Goal: Information Seeking & Learning: Learn about a topic

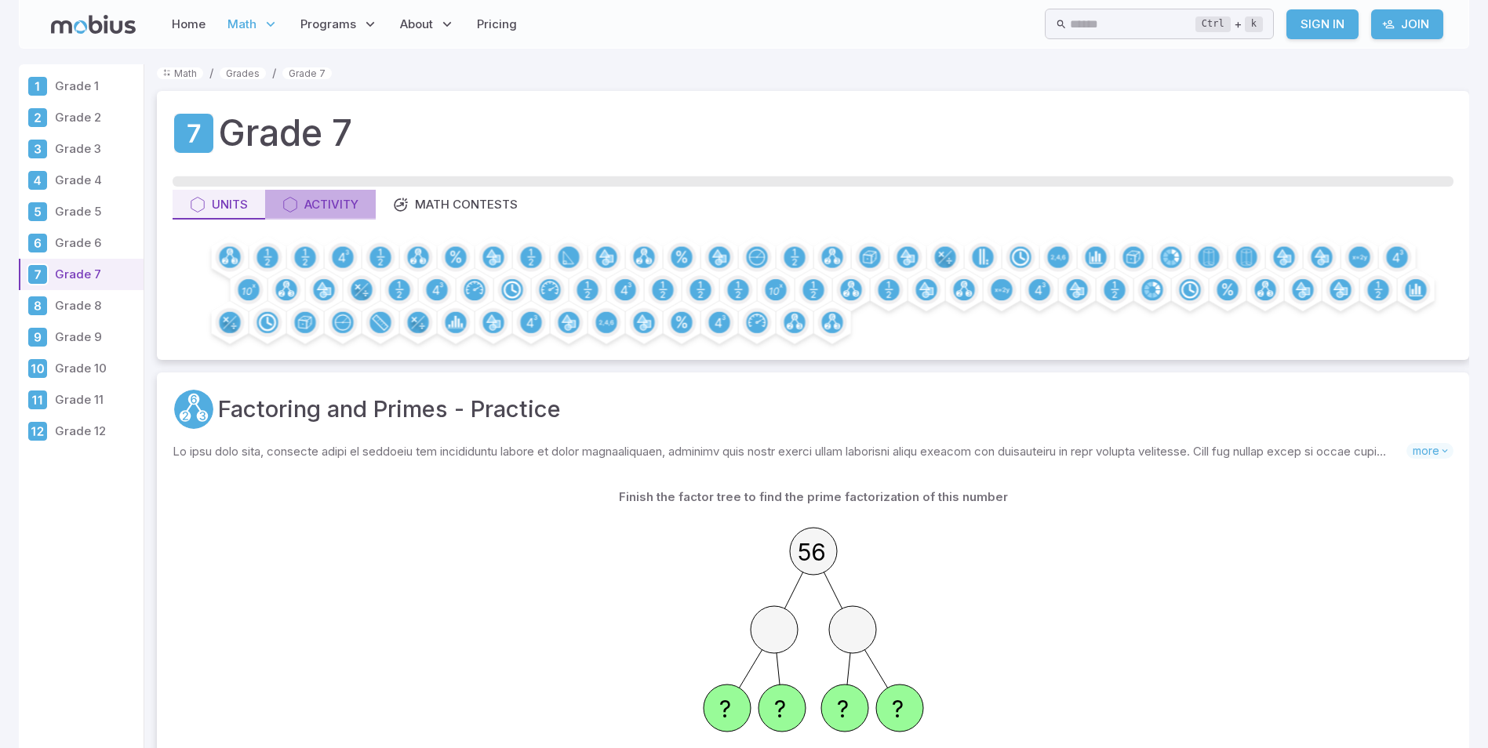
click at [319, 209] on div "Activity" at bounding box center [320, 204] width 76 height 17
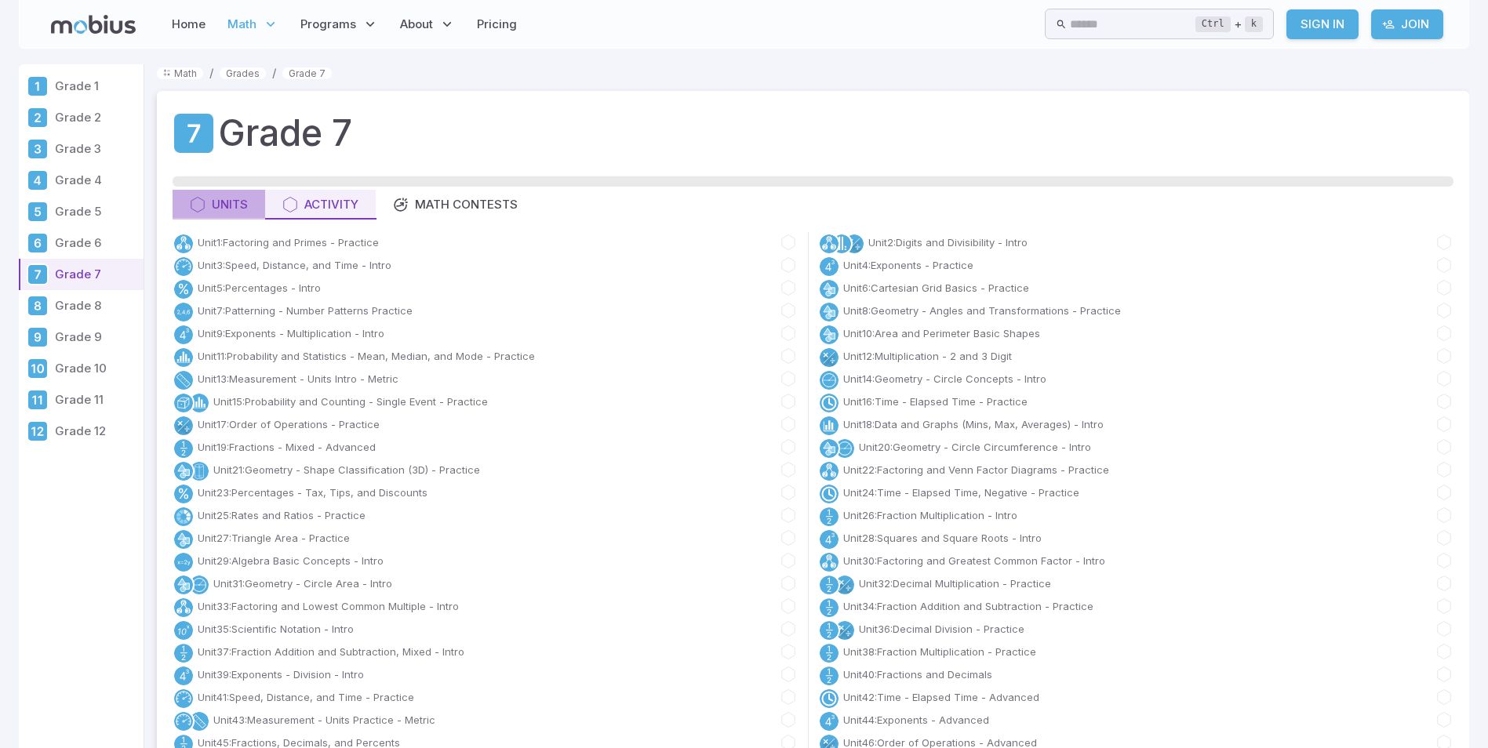
click at [221, 208] on div "Units" at bounding box center [219, 204] width 58 height 17
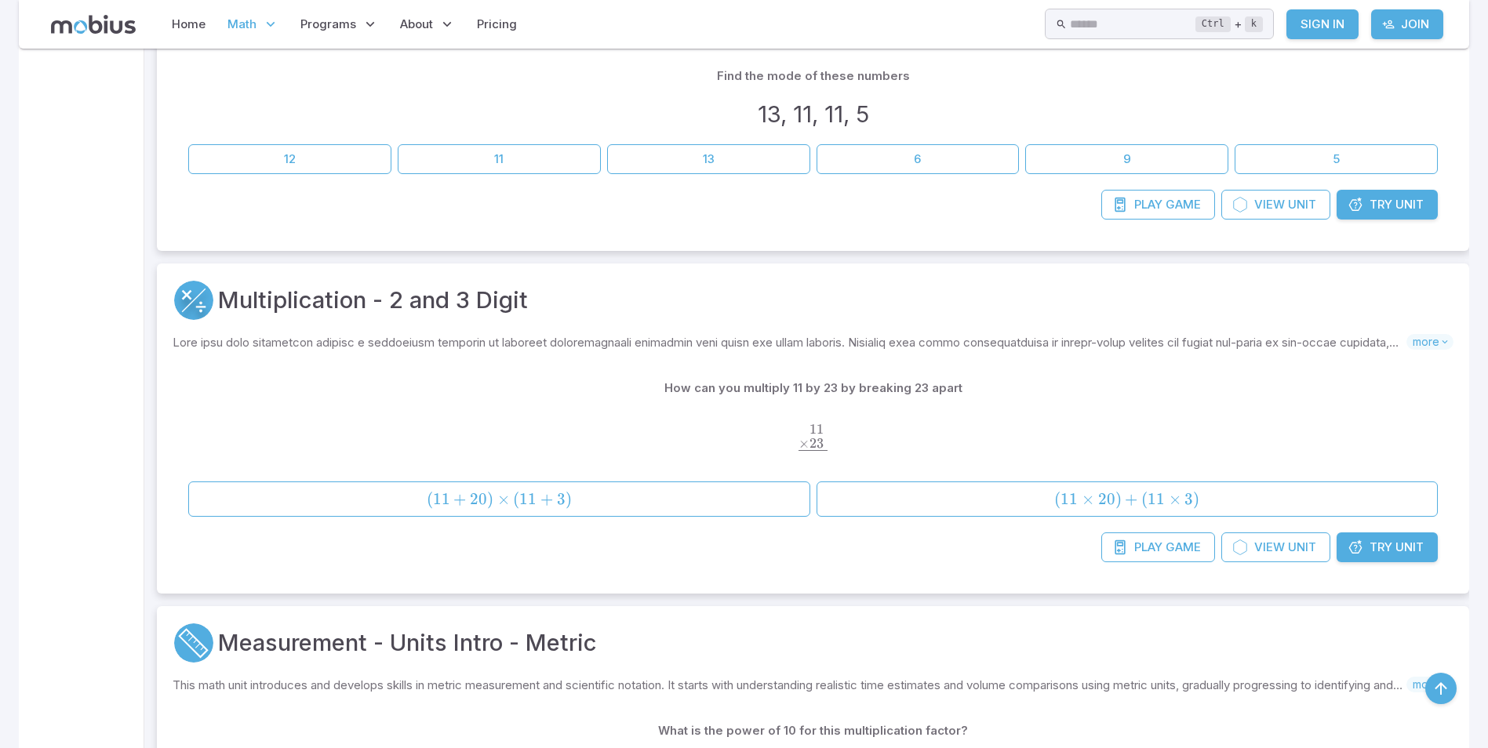
scroll to position [5256, 0]
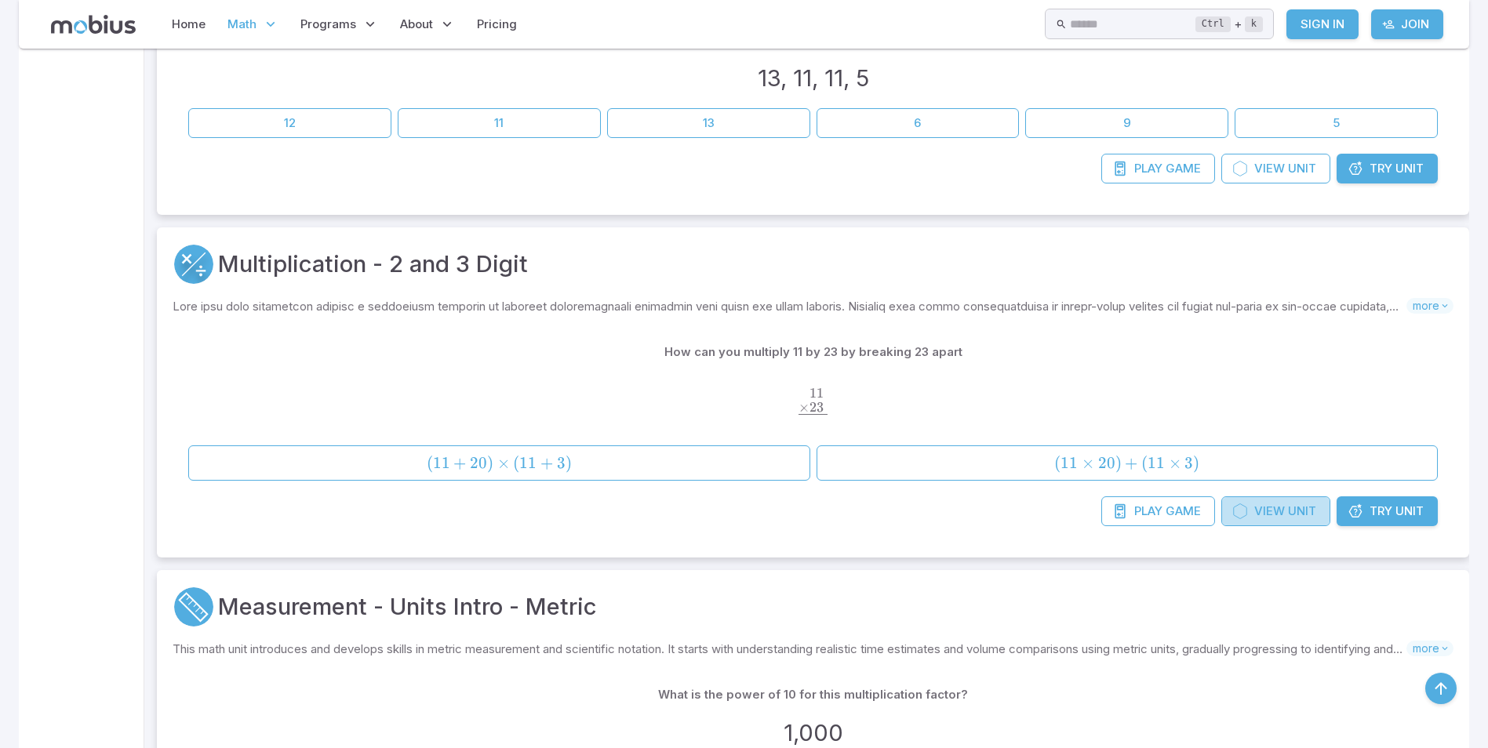
click at [1295, 513] on span "Unit" at bounding box center [1302, 511] width 28 height 17
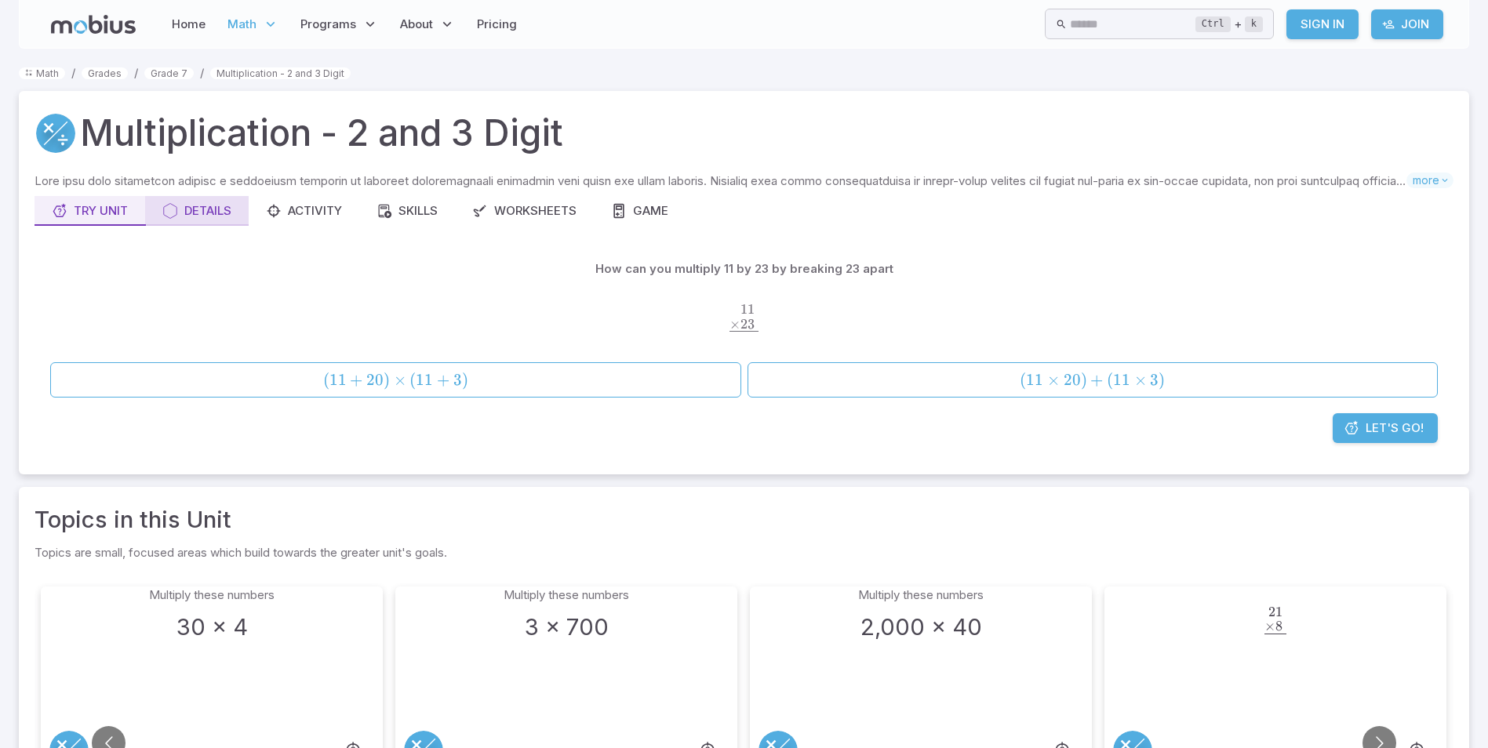
click at [189, 215] on div "Details" at bounding box center [196, 210] width 69 height 17
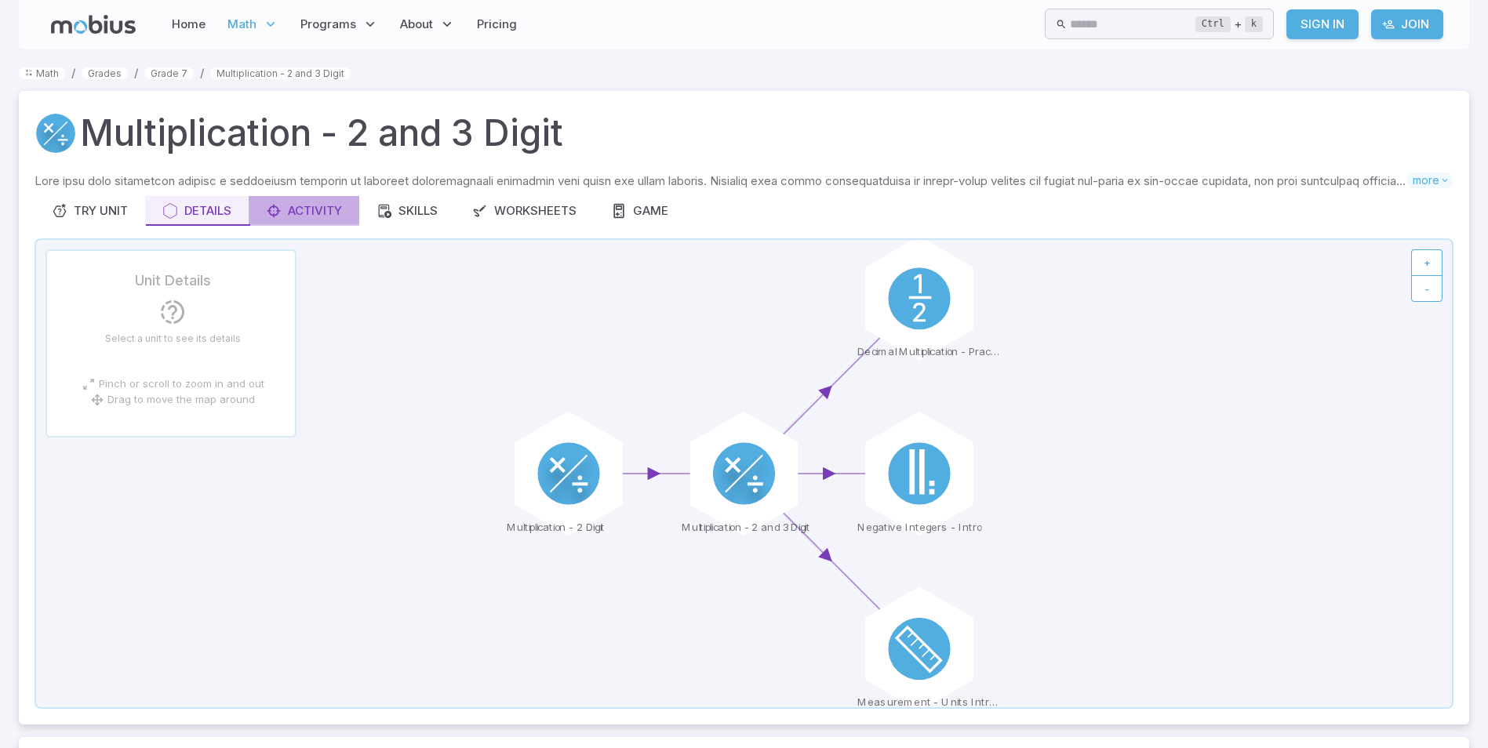
click at [314, 220] on button "Activity" at bounding box center [304, 211] width 111 height 30
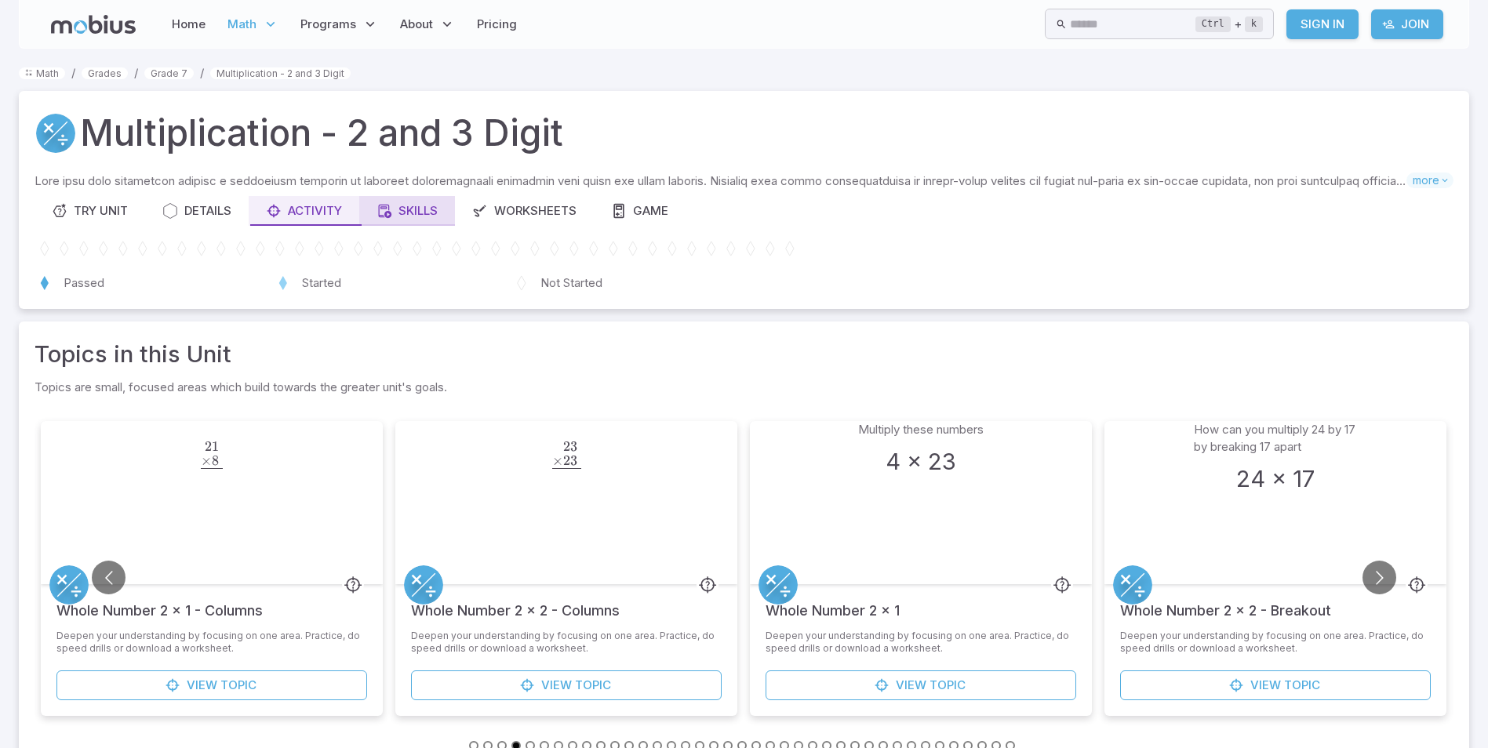
click at [380, 222] on button "Skills" at bounding box center [407, 211] width 96 height 30
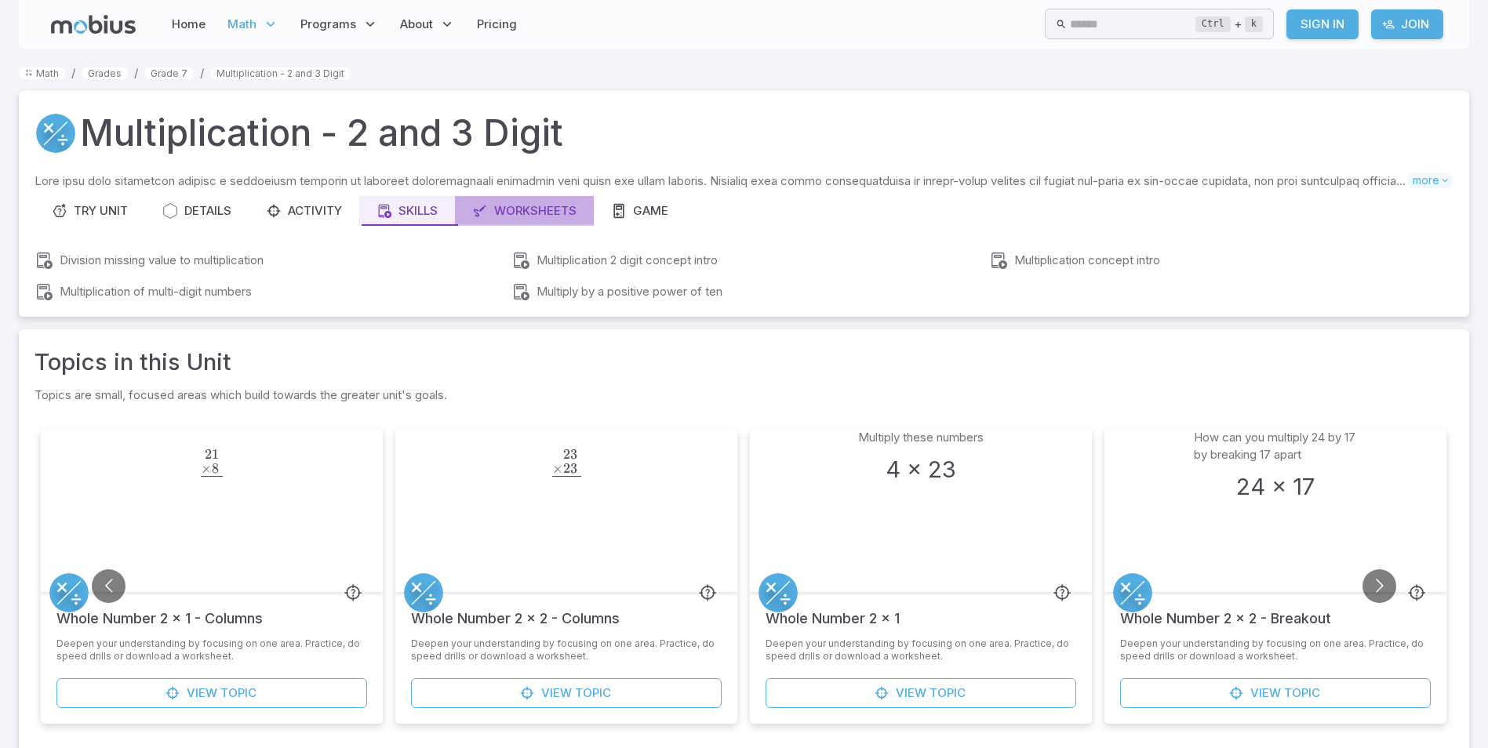
click at [566, 225] on button "Worksheets" at bounding box center [524, 211] width 139 height 30
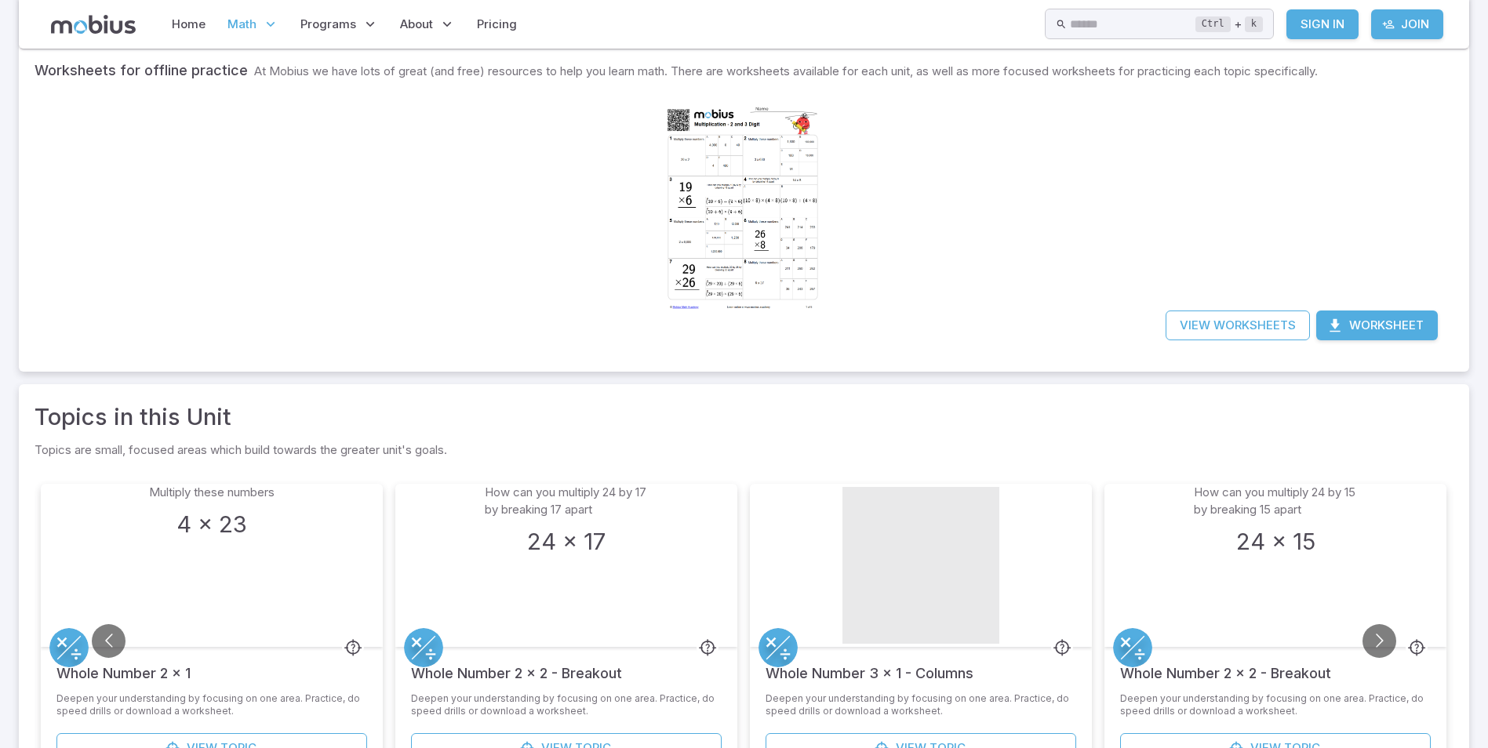
scroll to position [235, 0]
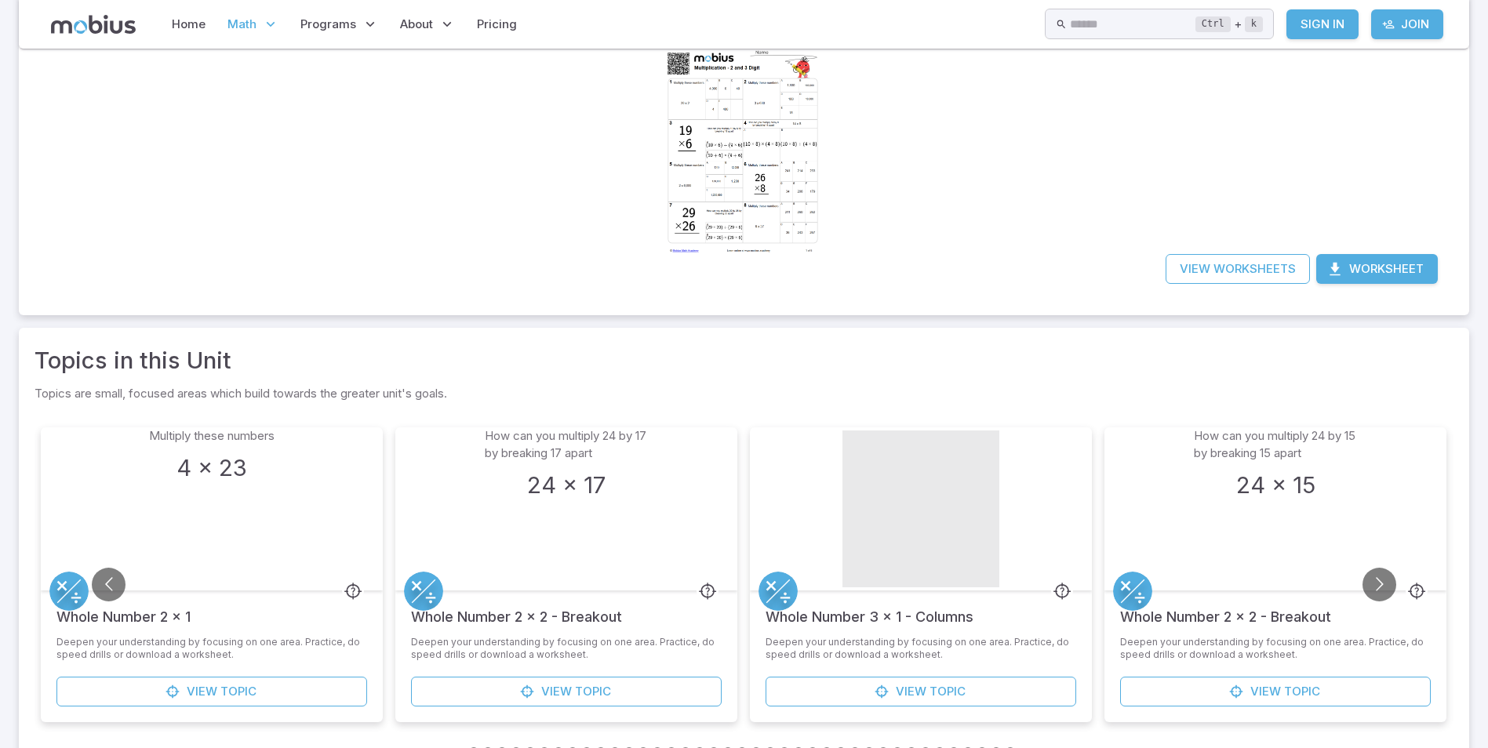
click at [690, 132] on div at bounding box center [745, 151] width 160 height 226
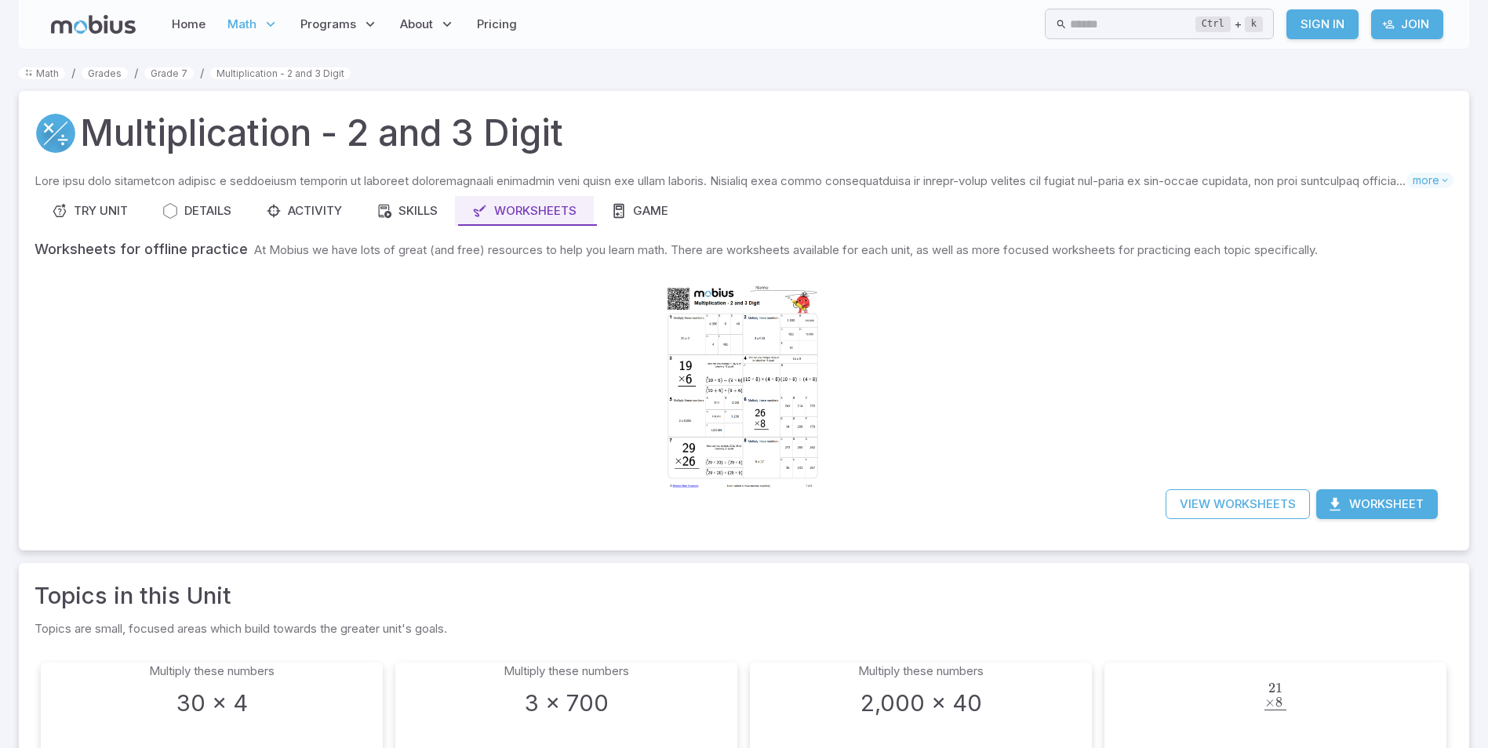
scroll to position [235, 0]
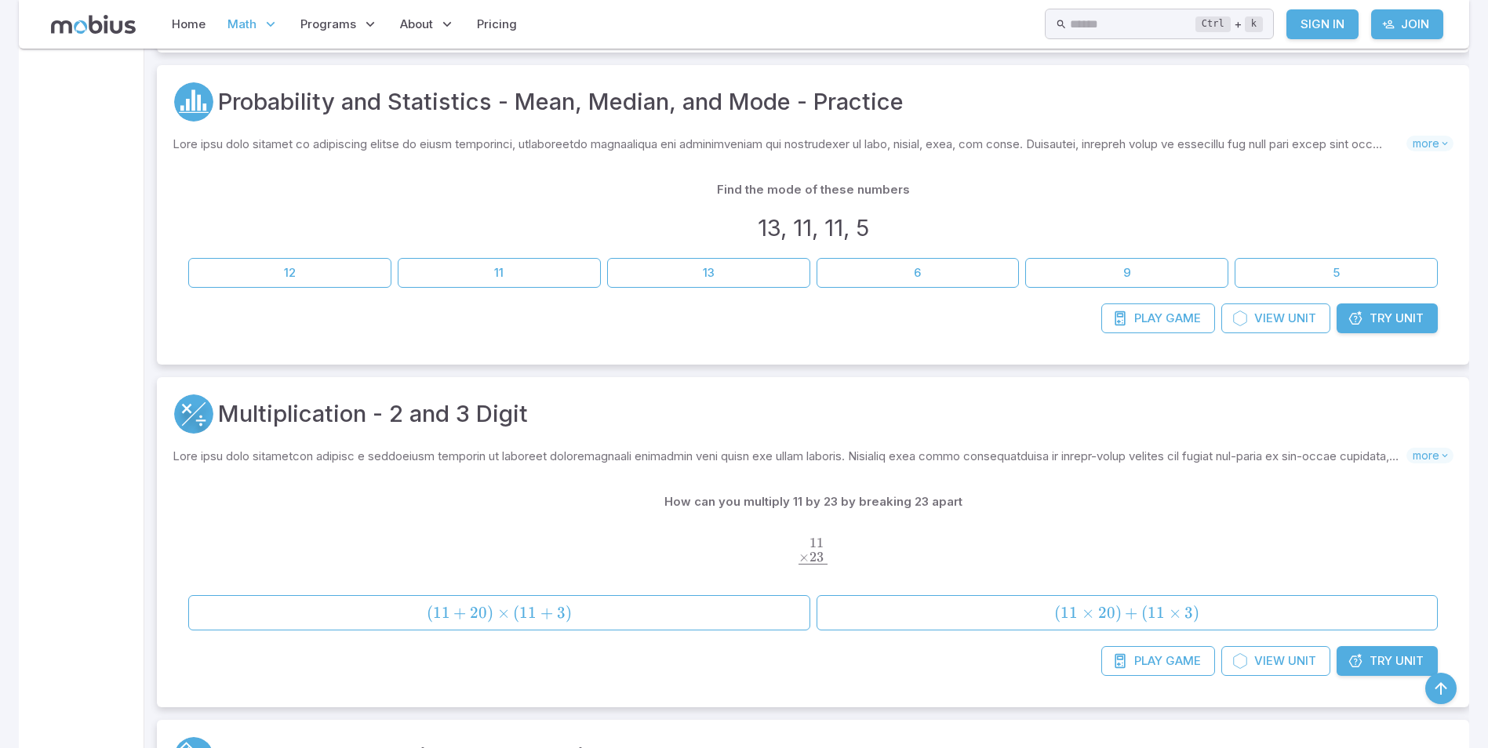
scroll to position [5178, 0]
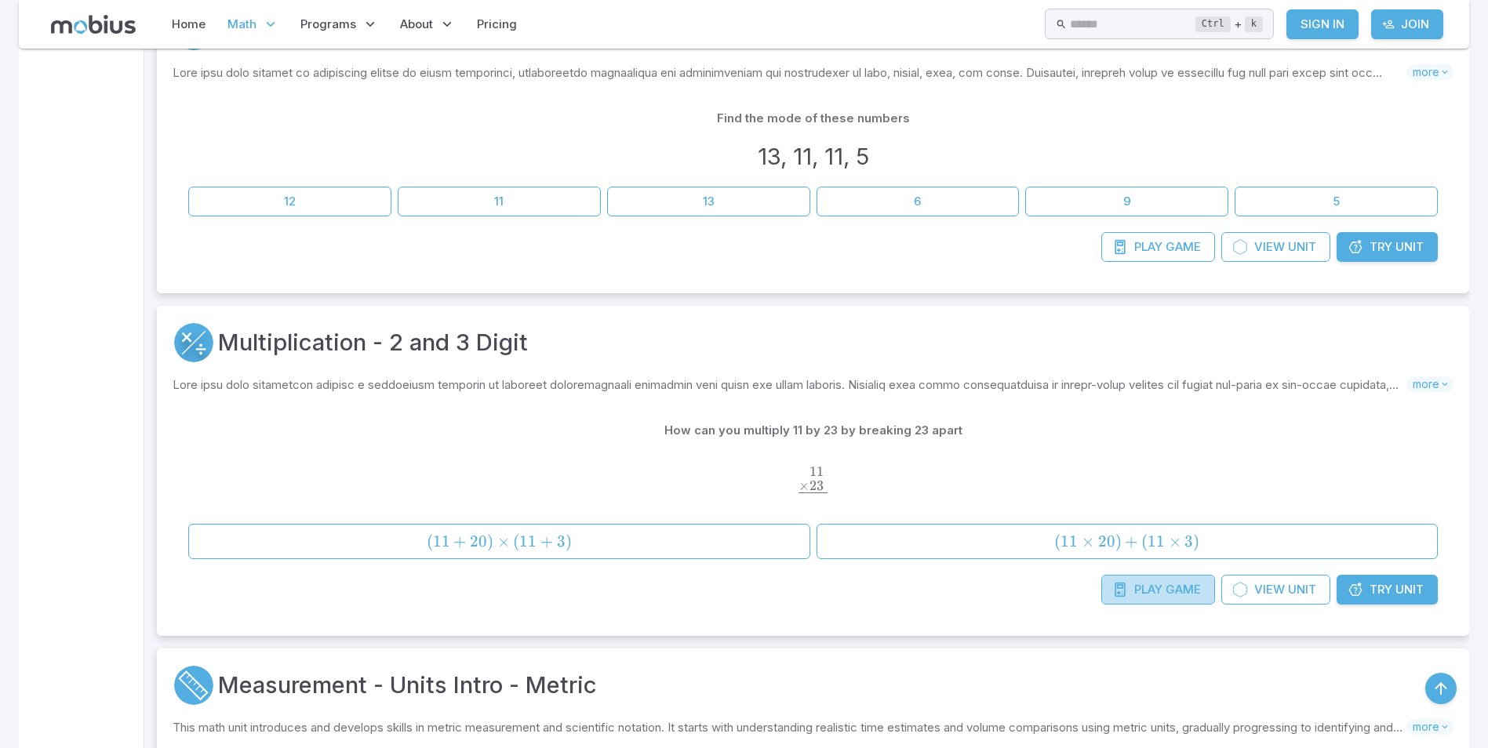
click at [1149, 577] on link "Play Game" at bounding box center [1159, 590] width 114 height 30
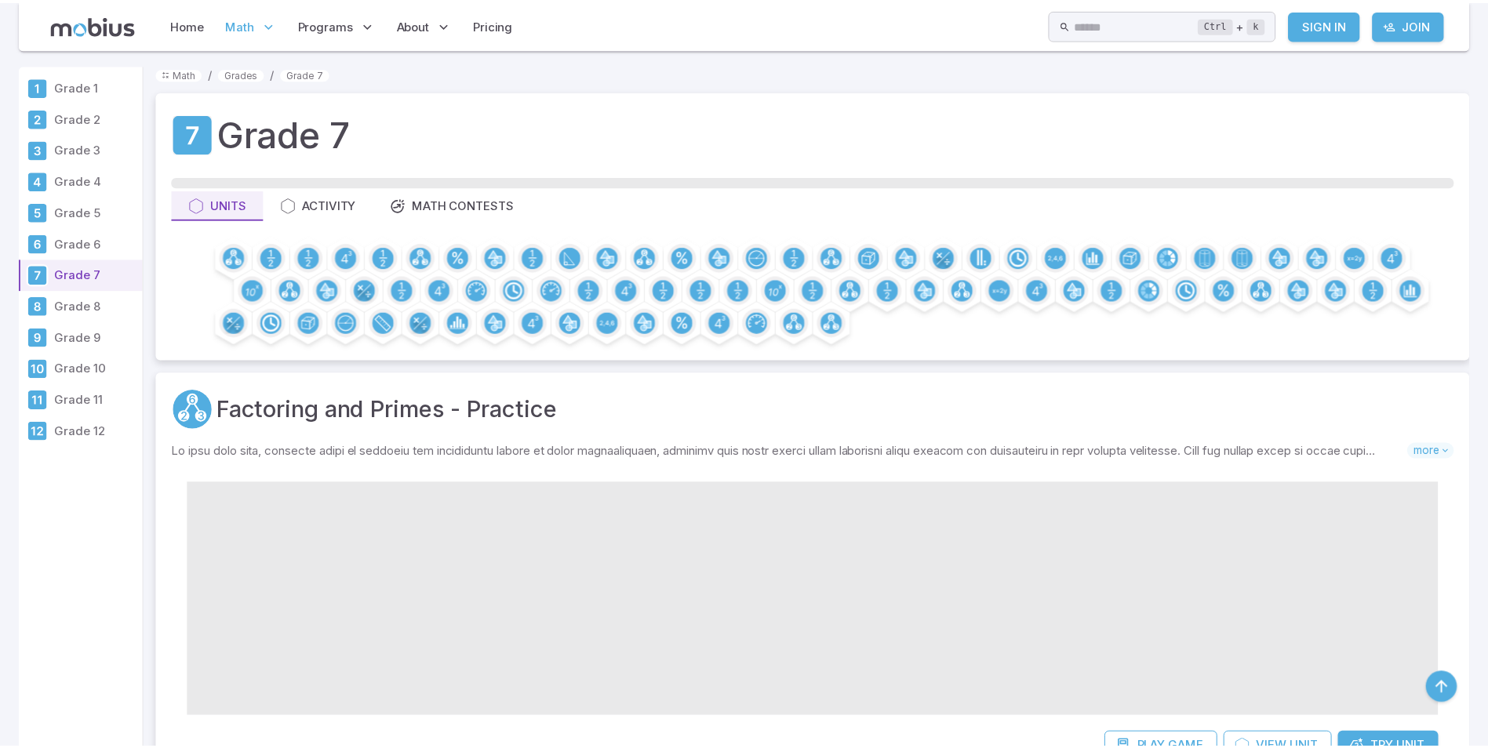
scroll to position [5178, 0]
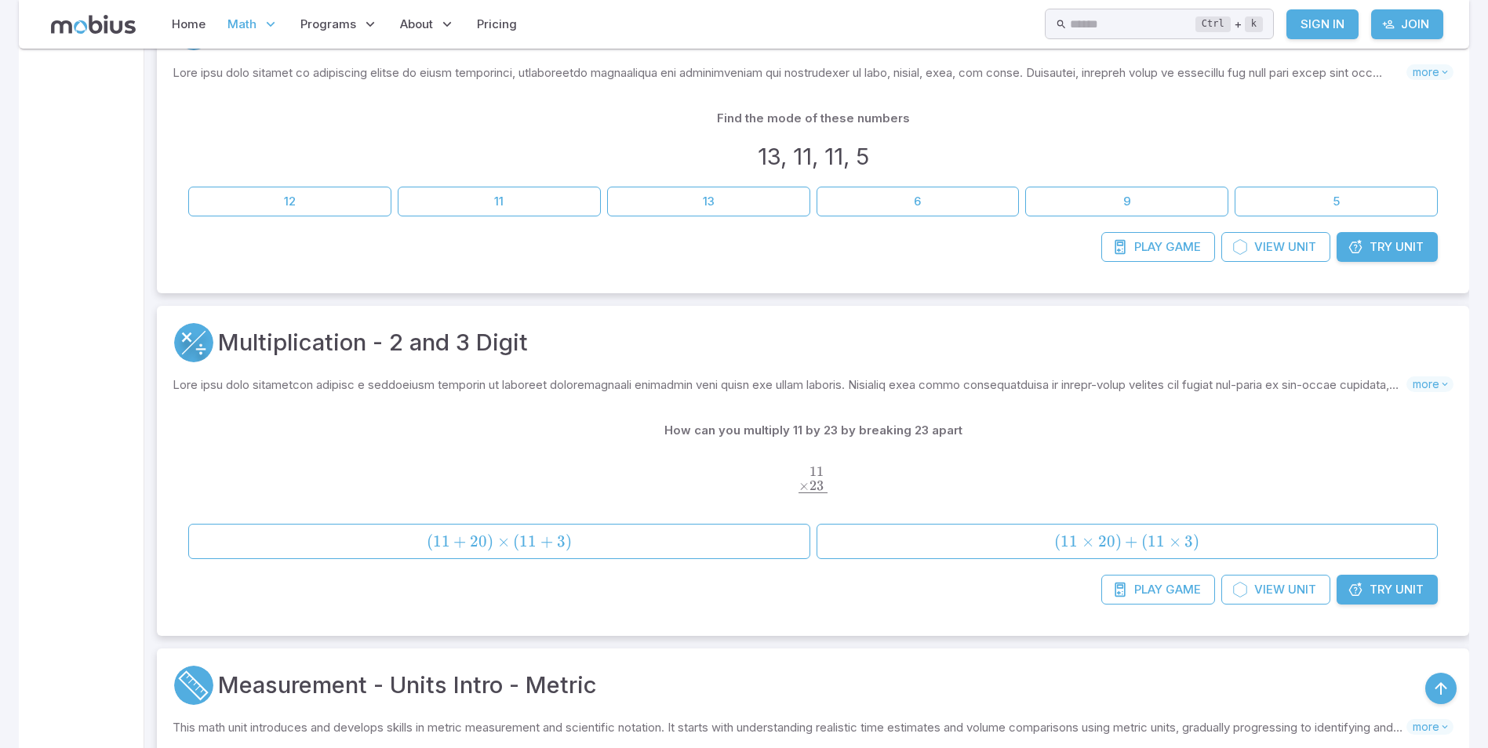
click at [1403, 586] on span "Unit" at bounding box center [1410, 589] width 28 height 17
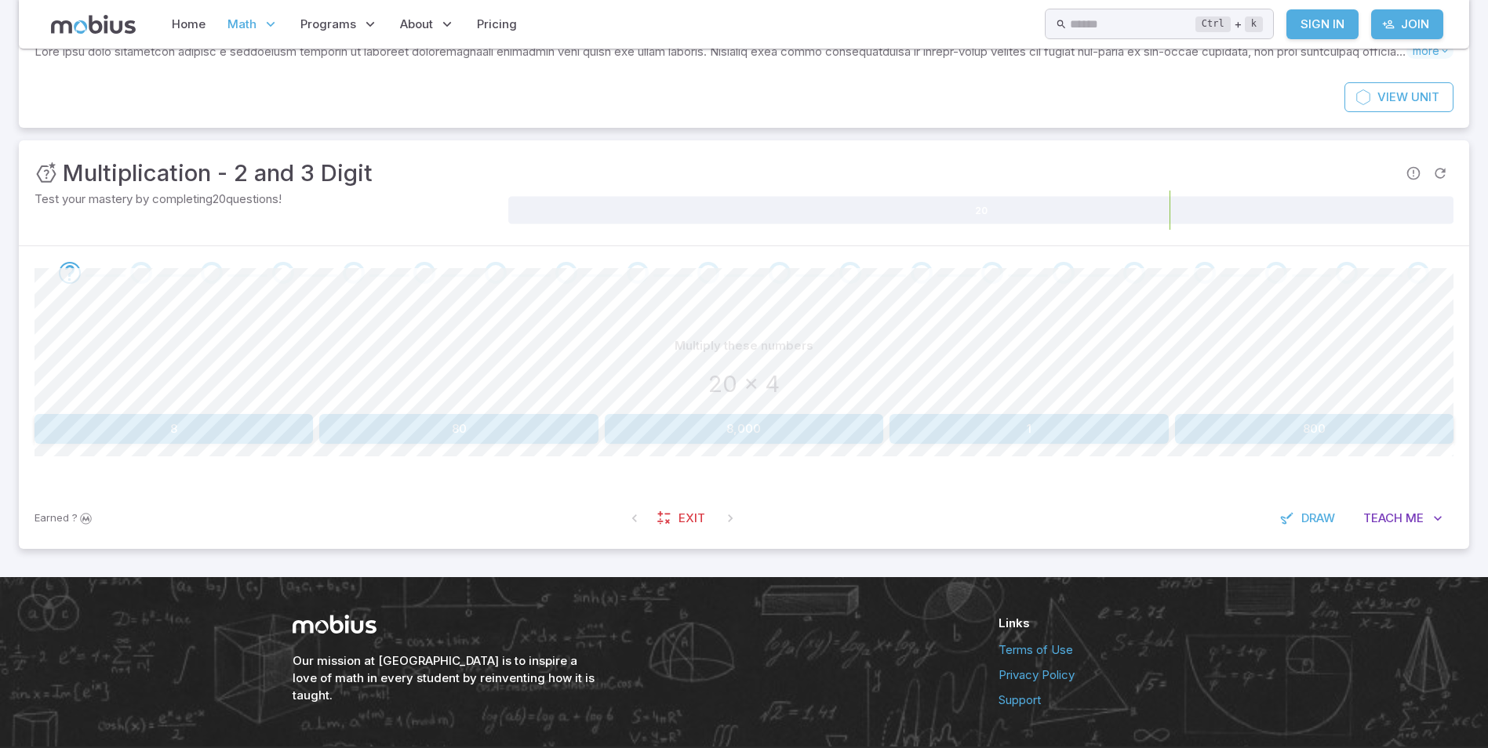
scroll to position [157, 0]
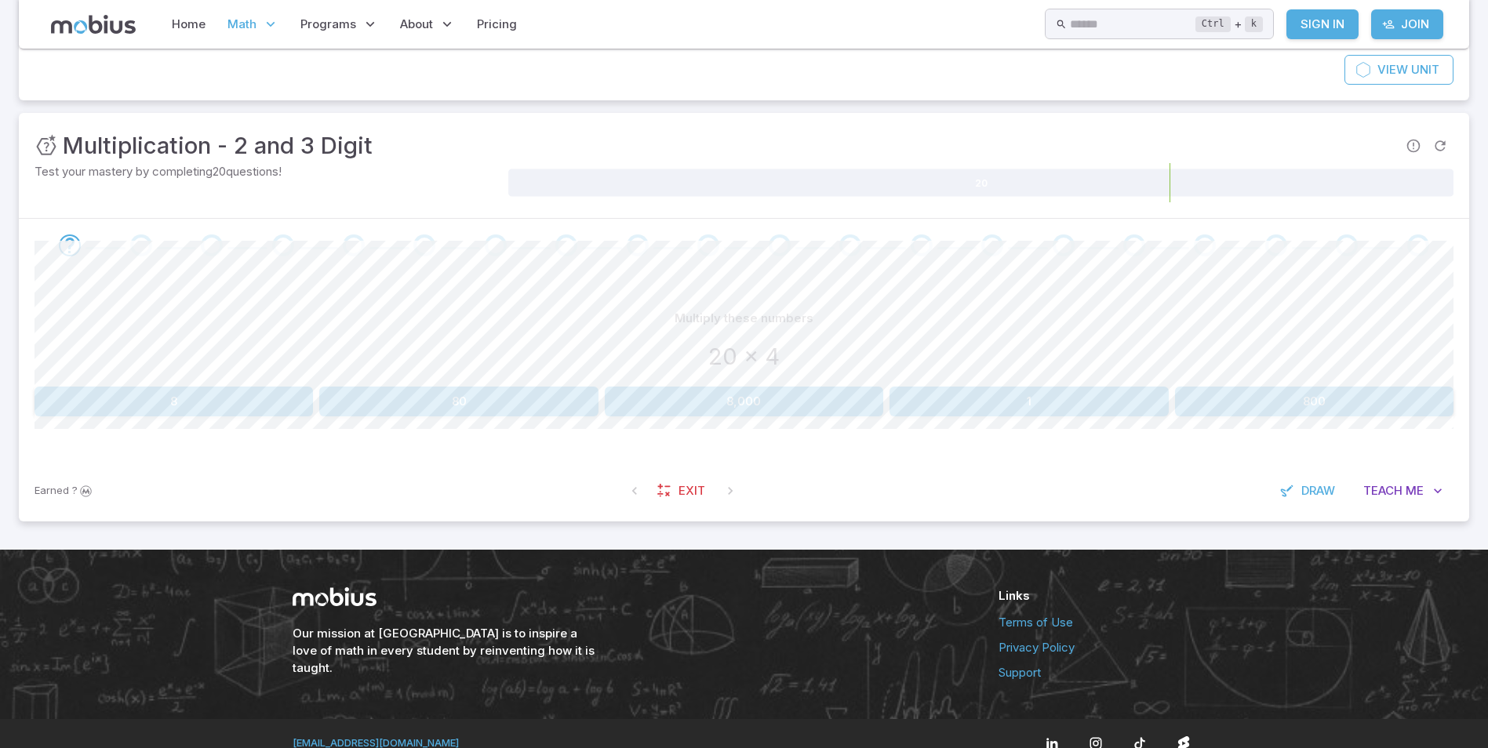
click at [535, 406] on button "80" at bounding box center [458, 402] width 279 height 30
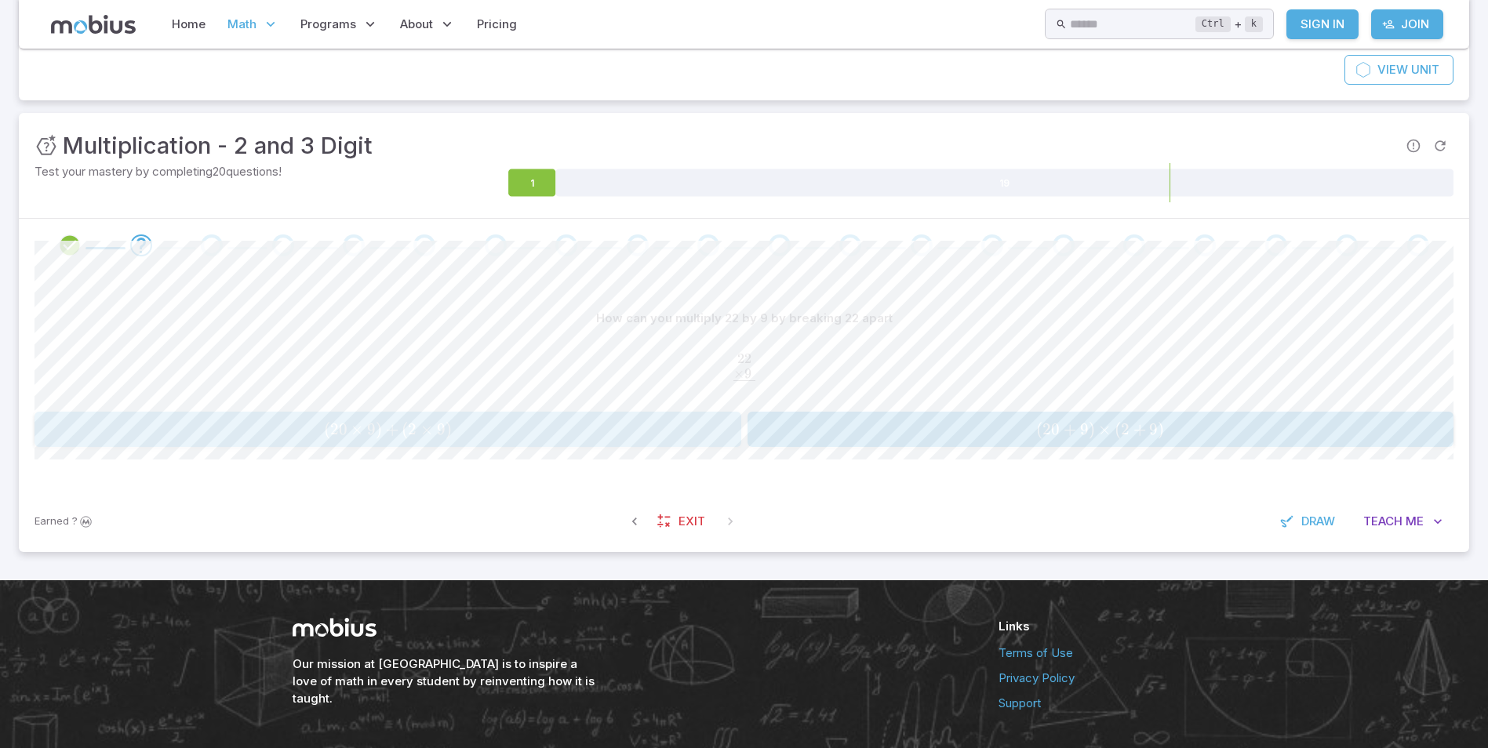
click at [344, 428] on span "20" at bounding box center [338, 430] width 17 height 20
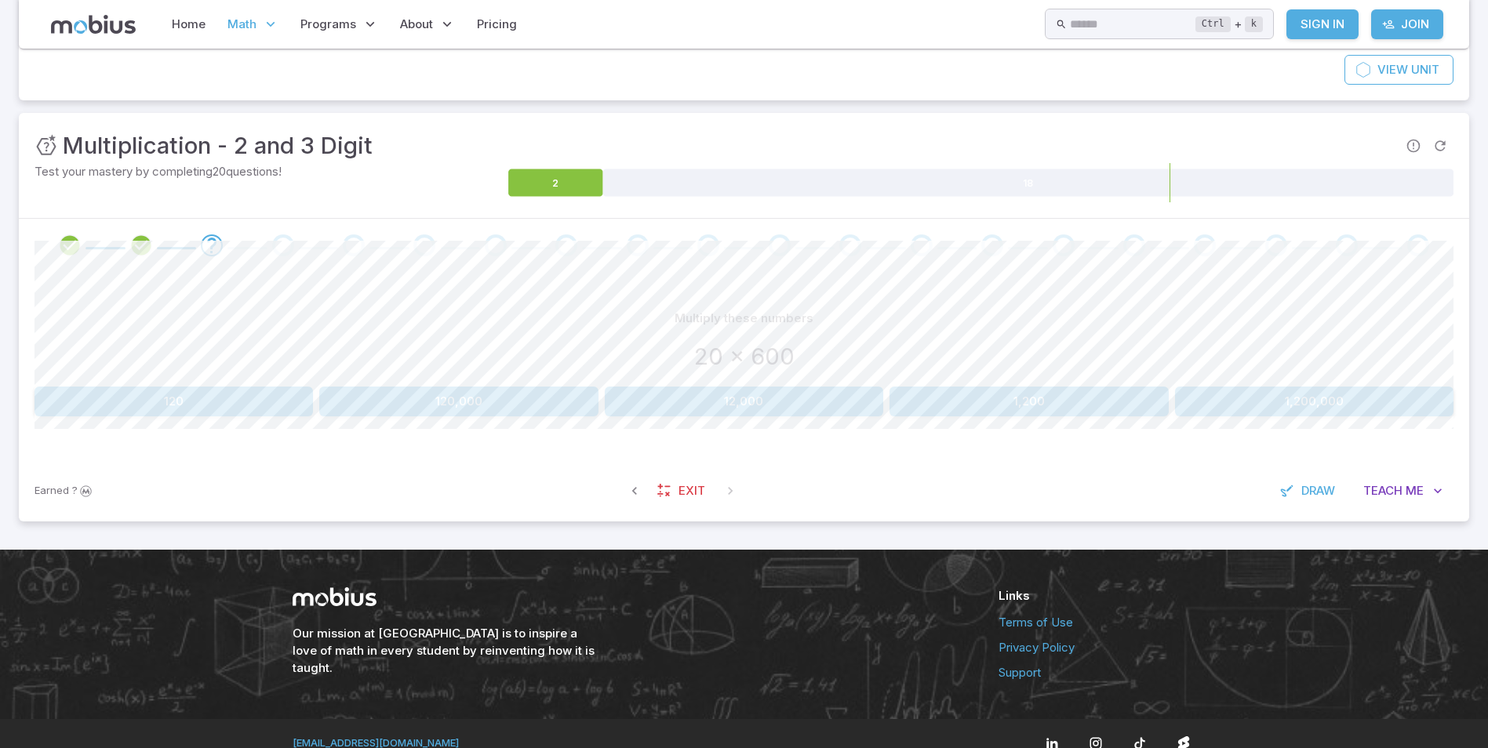
scroll to position [177, 0]
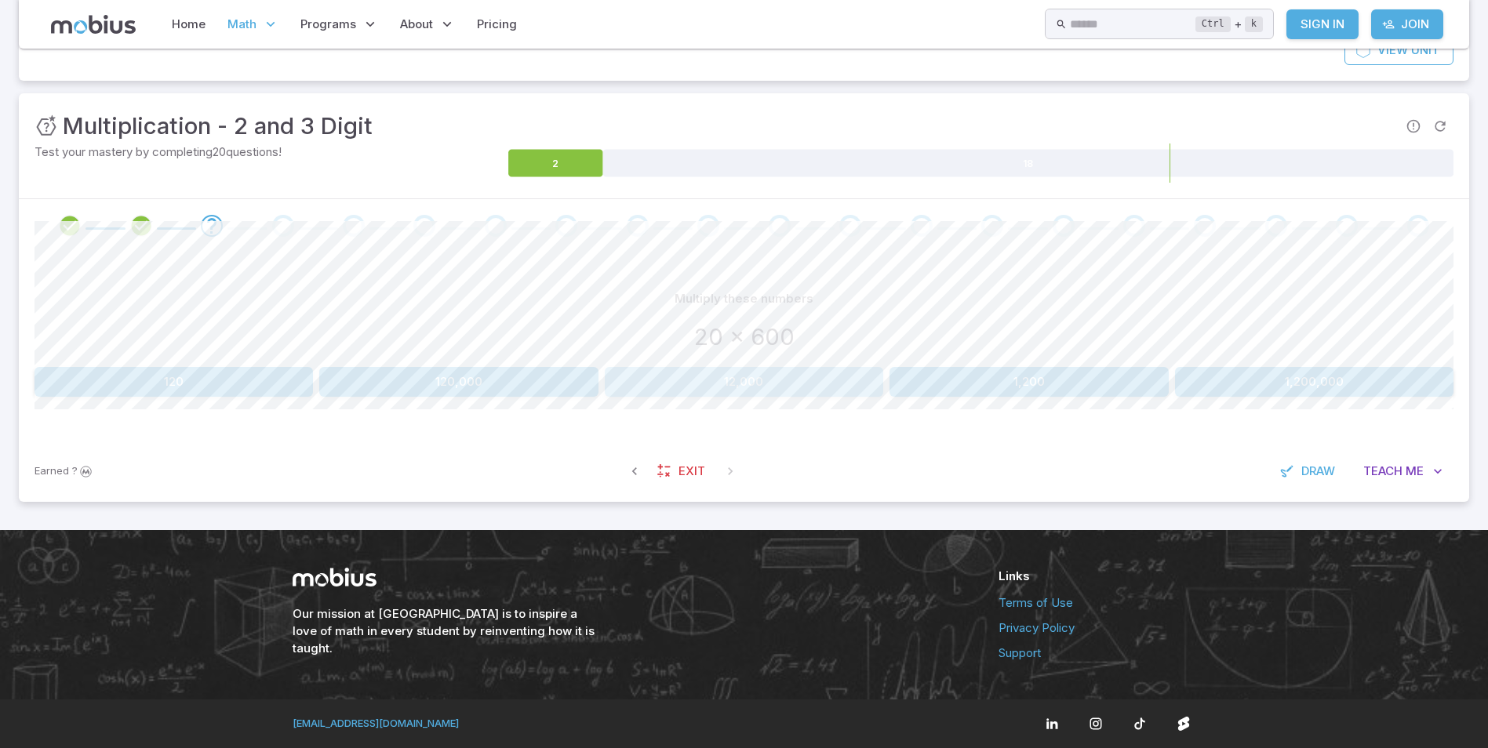
click at [760, 381] on button "12,000" at bounding box center [744, 382] width 279 height 30
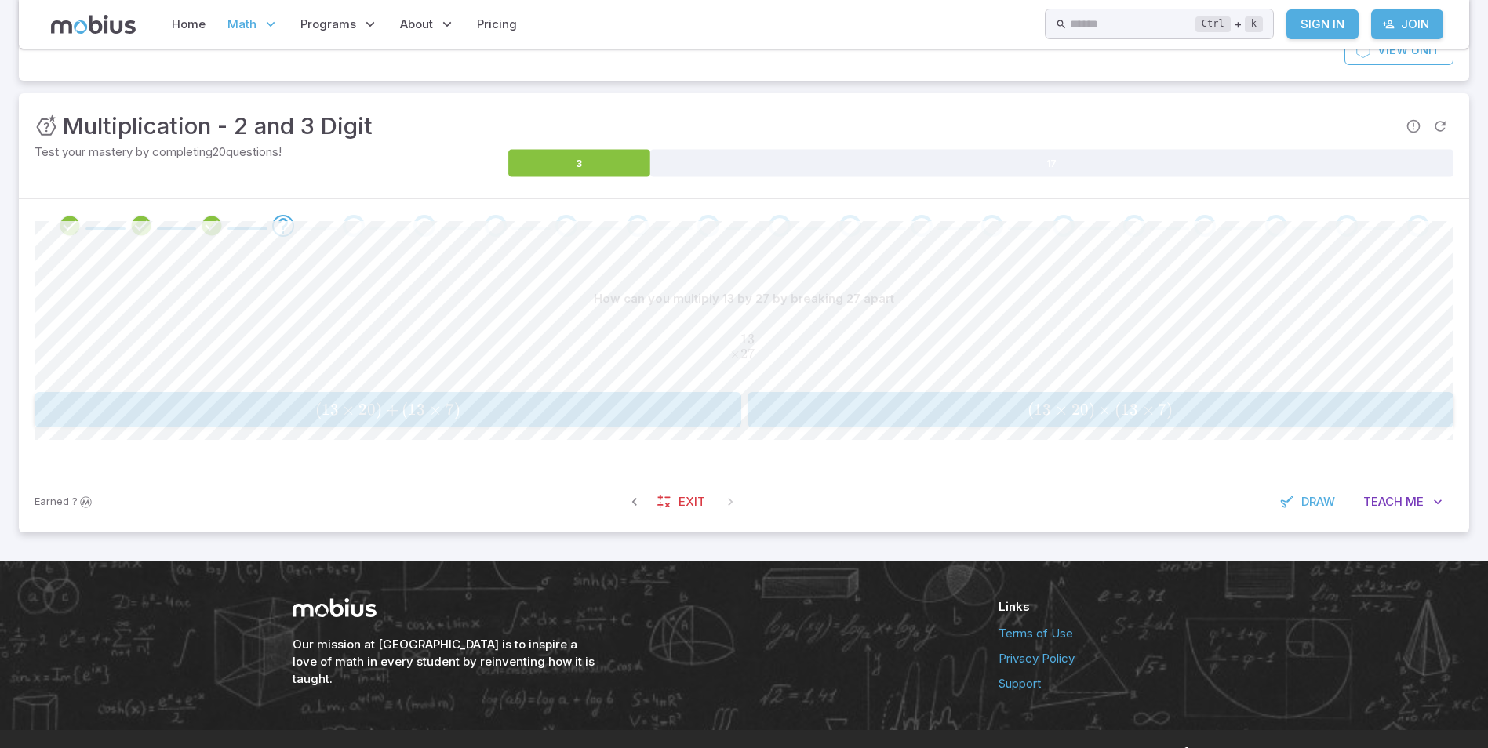
drag, startPoint x: 704, startPoint y: 423, endPoint x: 696, endPoint y: 429, distance: 10.0
click at [696, 429] on div "How can you multiply 13 by 27 by breaking 27 apart 13 . × 27 . ‾ \begin{aligned…" at bounding box center [744, 362] width 1419 height 218
click at [396, 412] on span "+" at bounding box center [392, 410] width 13 height 20
click at [909, 427] on button "( 23 × 10 ) + ( 23 × 5 ) (23 \times 10)+(23 \times 5) ( 23 × 10 ) + ( 23 × 5 )" at bounding box center [1101, 409] width 707 height 35
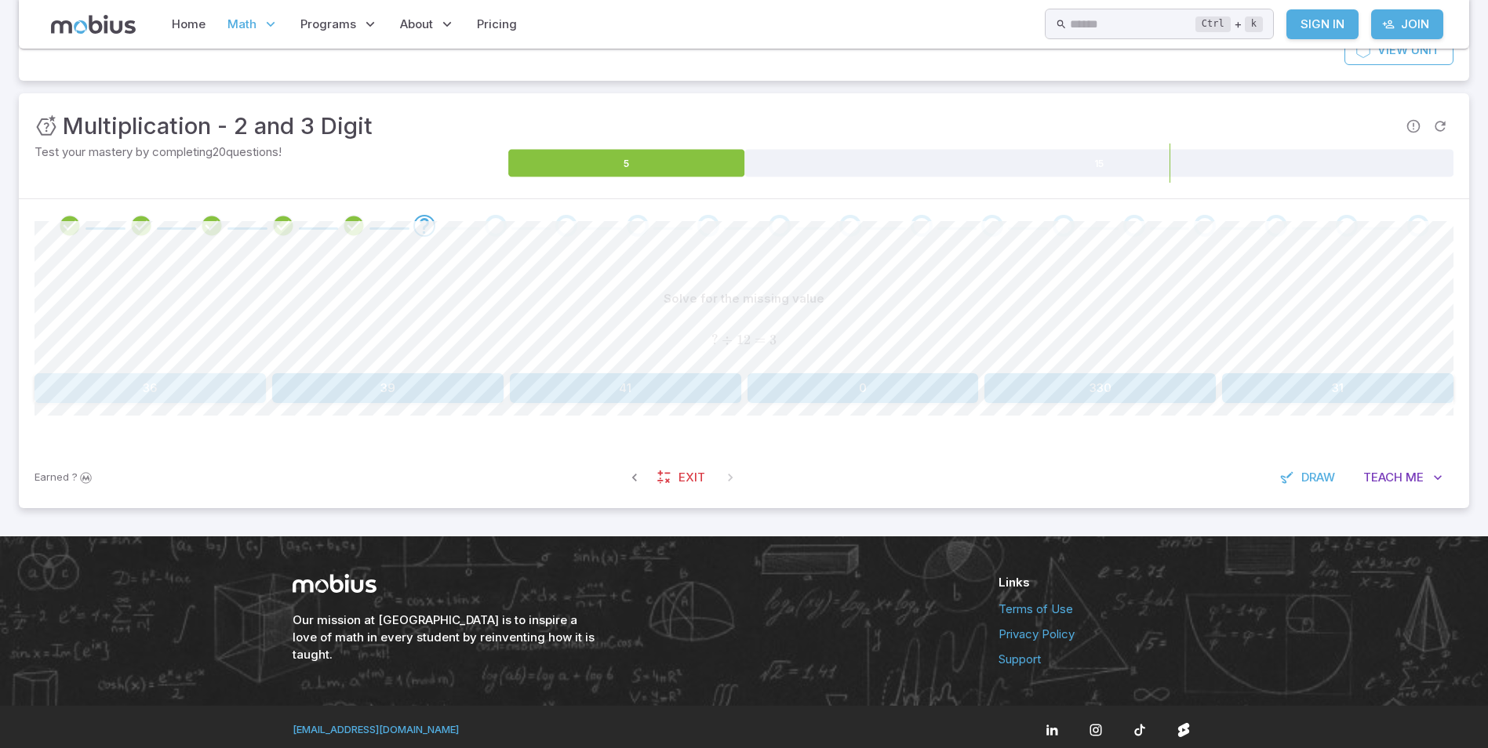
click at [167, 391] on button "36" at bounding box center [150, 388] width 231 height 30
click at [1021, 386] on span "( 21 × 10 ) + ( 21 × 1 )" at bounding box center [1100, 385] width 697 height 20
click at [511, 377] on span "( 26 × 10 ) + ( 26 × 5 )" at bounding box center [387, 385] width 697 height 20
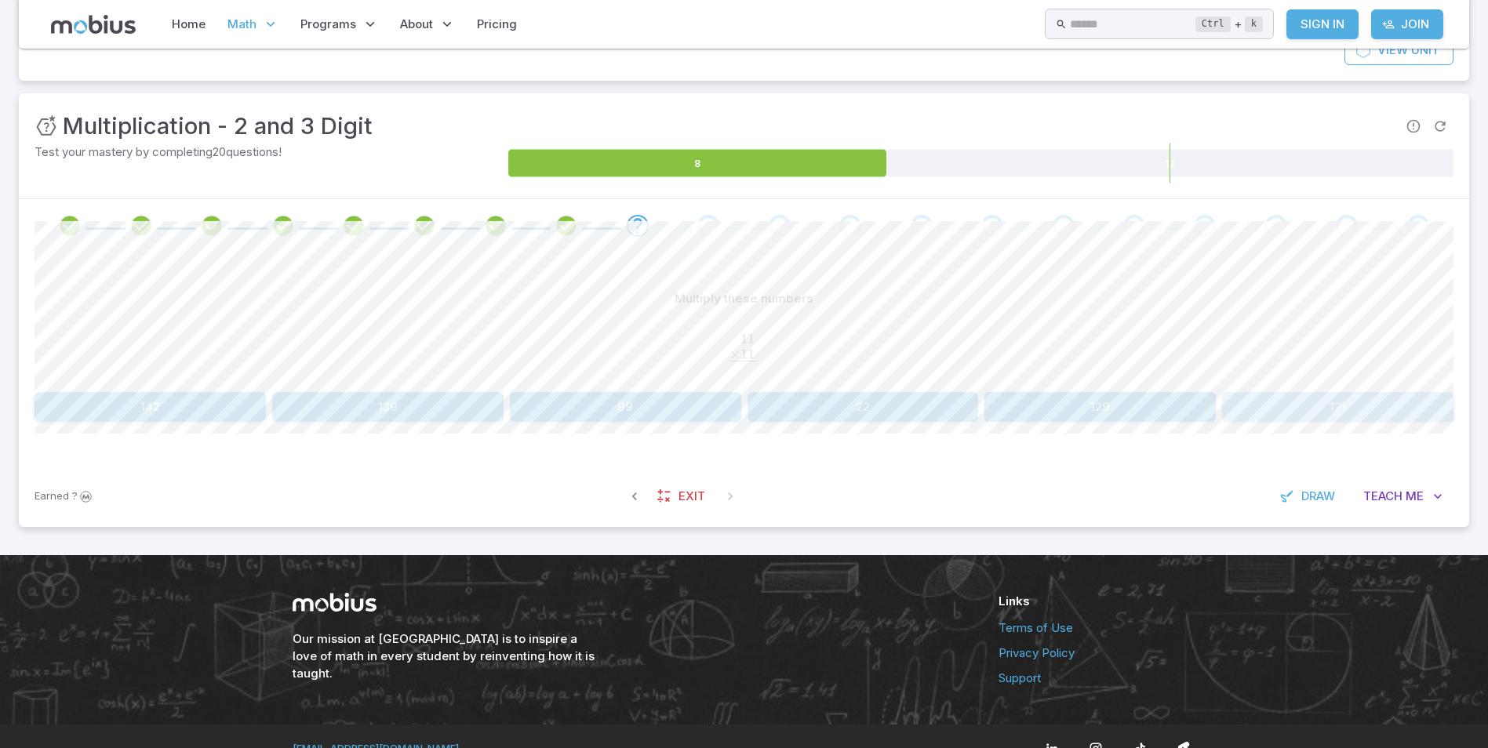
click at [1366, 410] on button "121" at bounding box center [1337, 407] width 231 height 30
click at [1171, 386] on div "Multiply these numbers 13 . × 29 . ‾ \begin{aligned}13\hphantom{.}\\[-0.5em]\un…" at bounding box center [744, 352] width 1419 height 137
click at [1166, 415] on button "377" at bounding box center [1100, 407] width 231 height 30
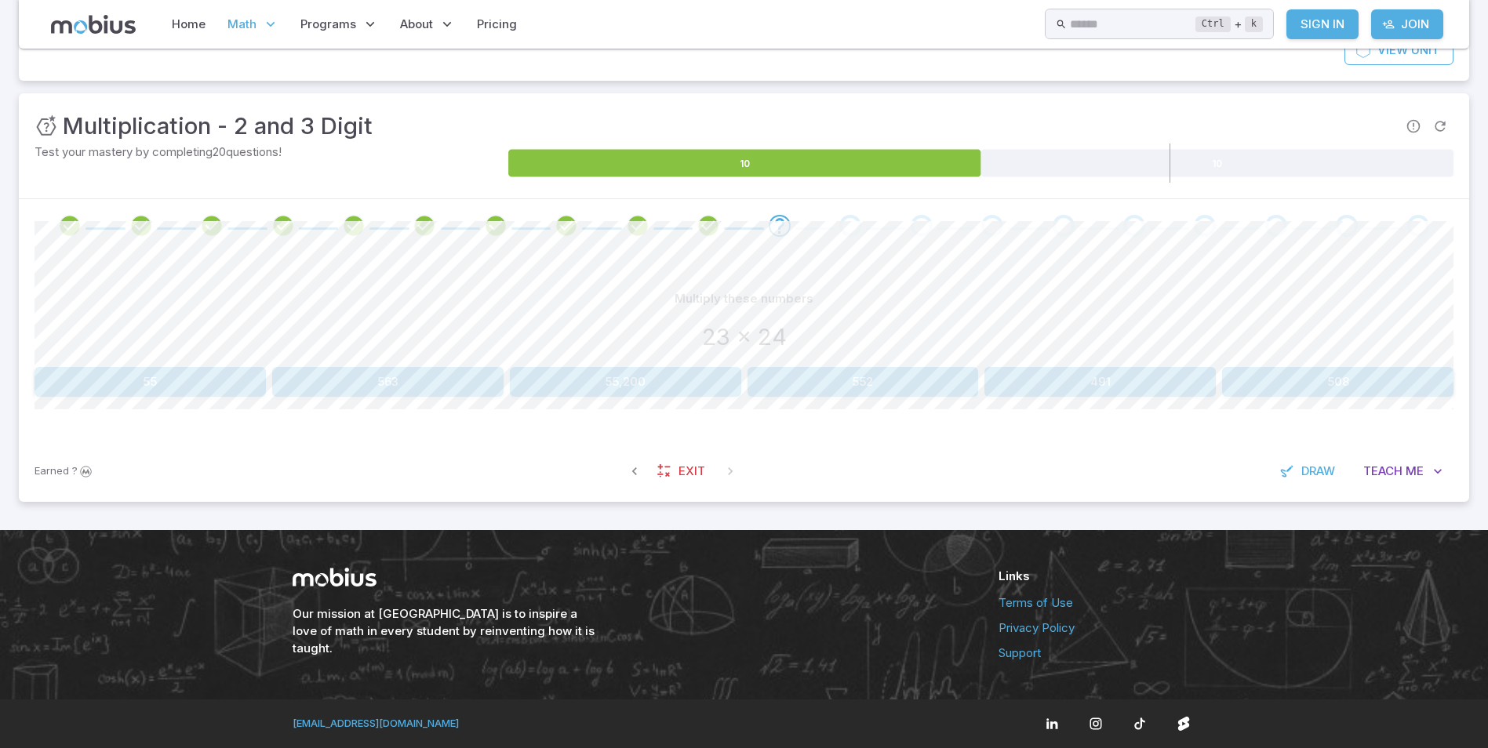
click at [895, 390] on button "552" at bounding box center [863, 382] width 231 height 30
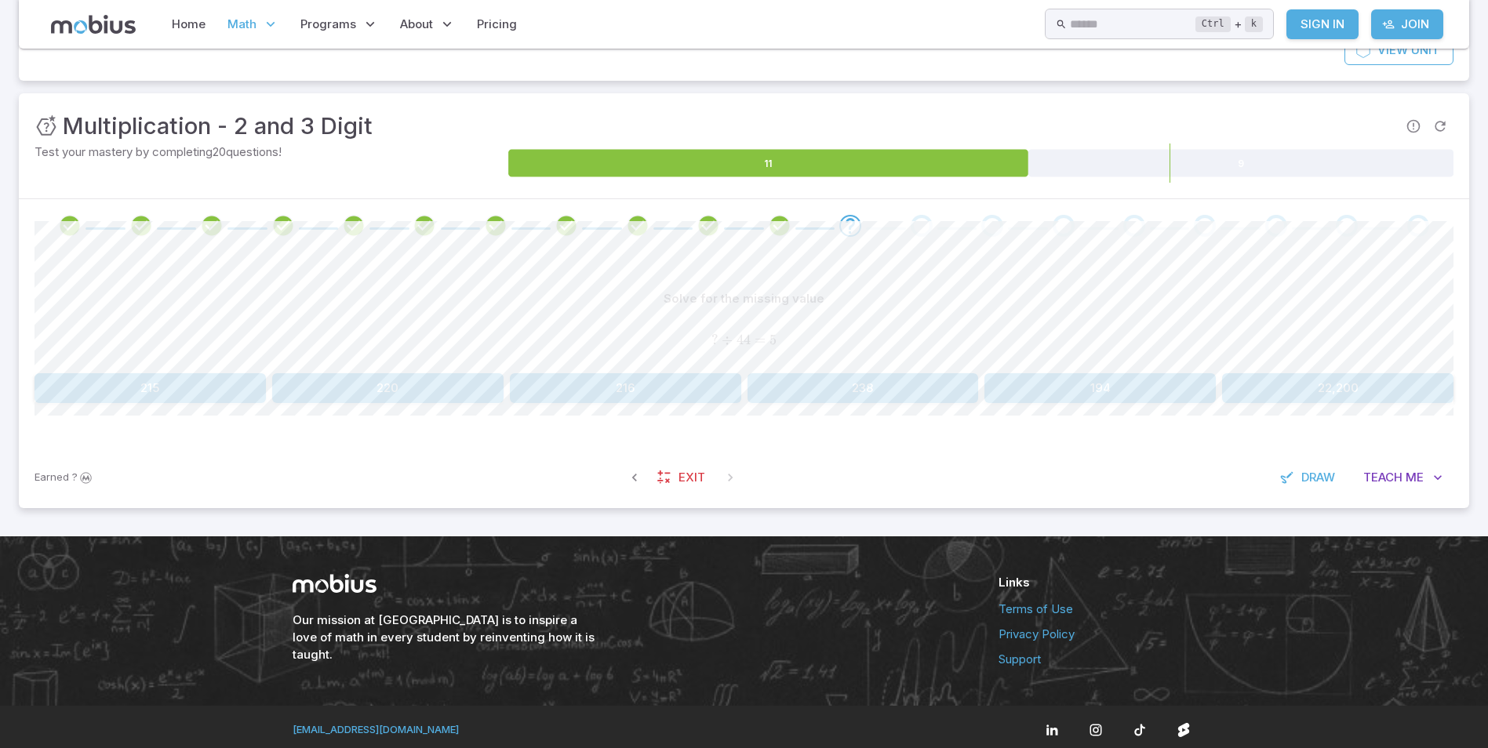
click at [465, 391] on button "220" at bounding box center [387, 388] width 231 height 30
click at [636, 388] on span "( 696 × 20 ) + ( 696 × 1 )" at bounding box center [387, 385] width 697 height 20
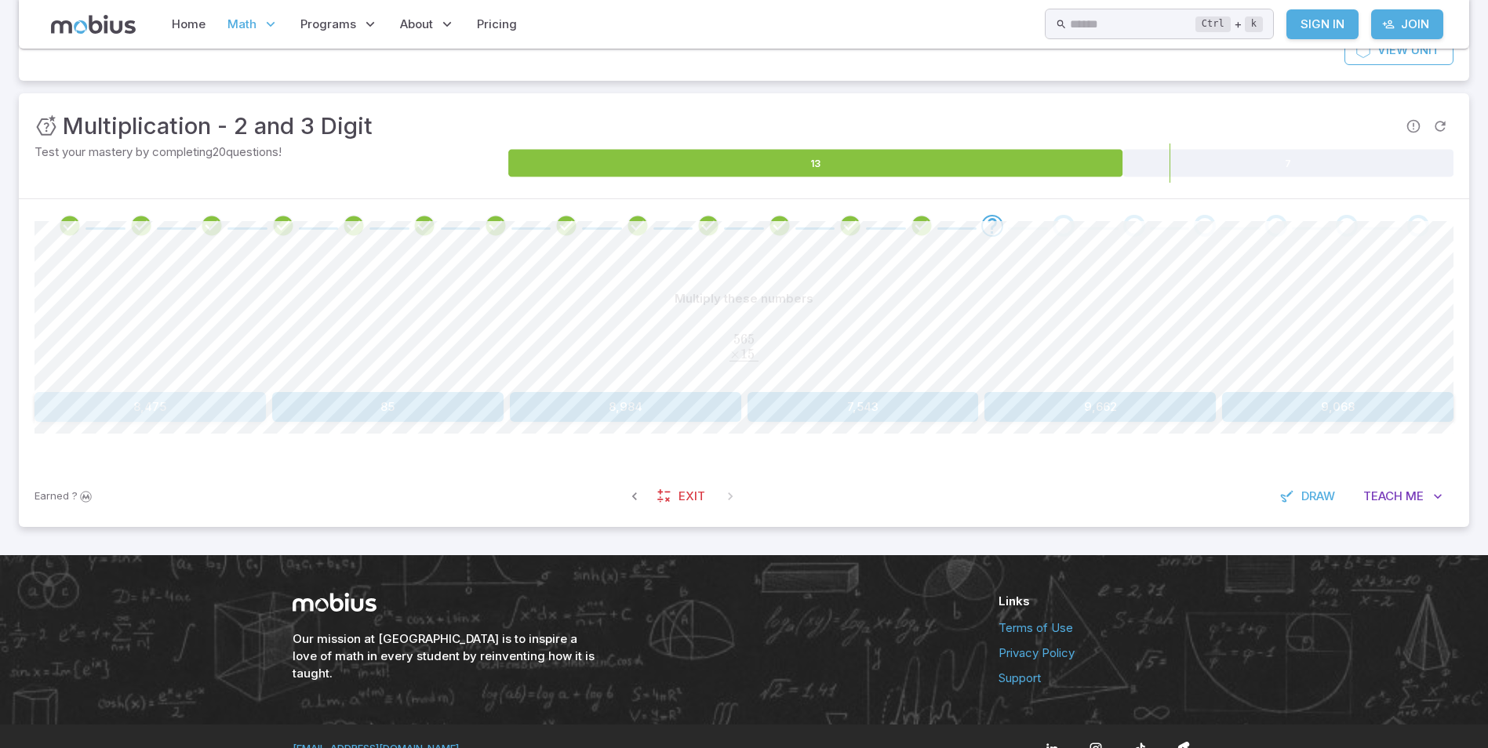
click at [185, 420] on button "8,475" at bounding box center [150, 407] width 231 height 30
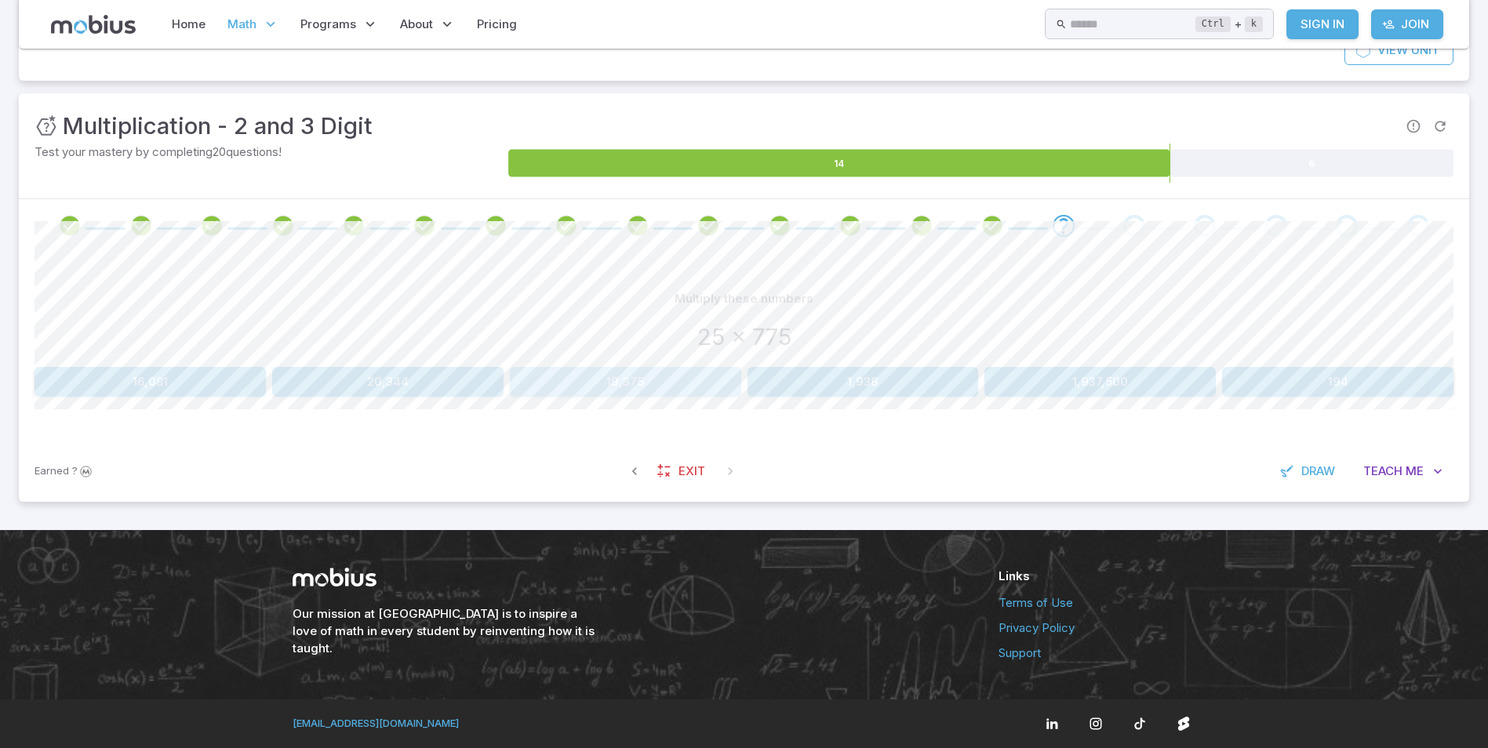
click at [657, 385] on button "19,375" at bounding box center [625, 382] width 231 height 30
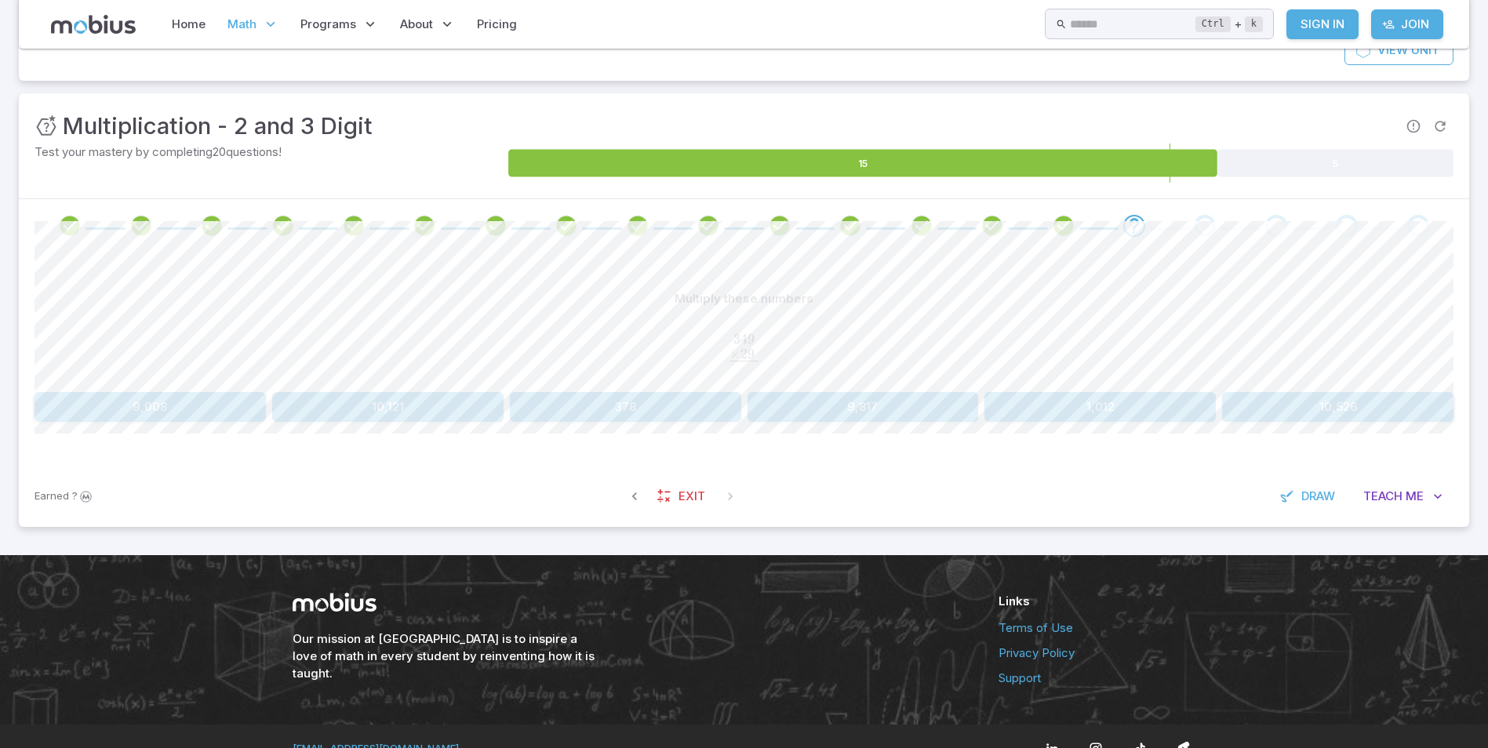
click at [459, 397] on button "10,121" at bounding box center [387, 407] width 231 height 30
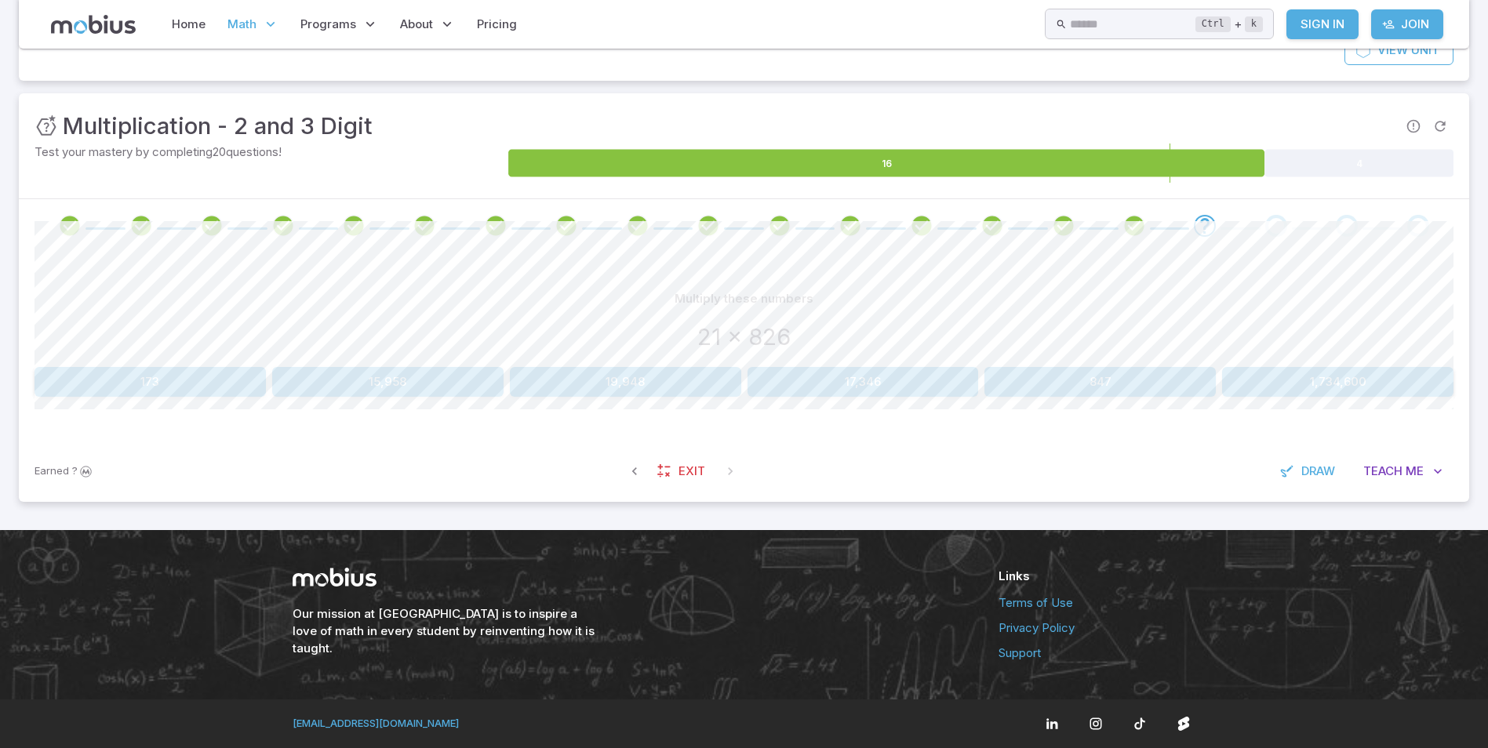
click at [865, 386] on button "17,346" at bounding box center [863, 382] width 231 height 30
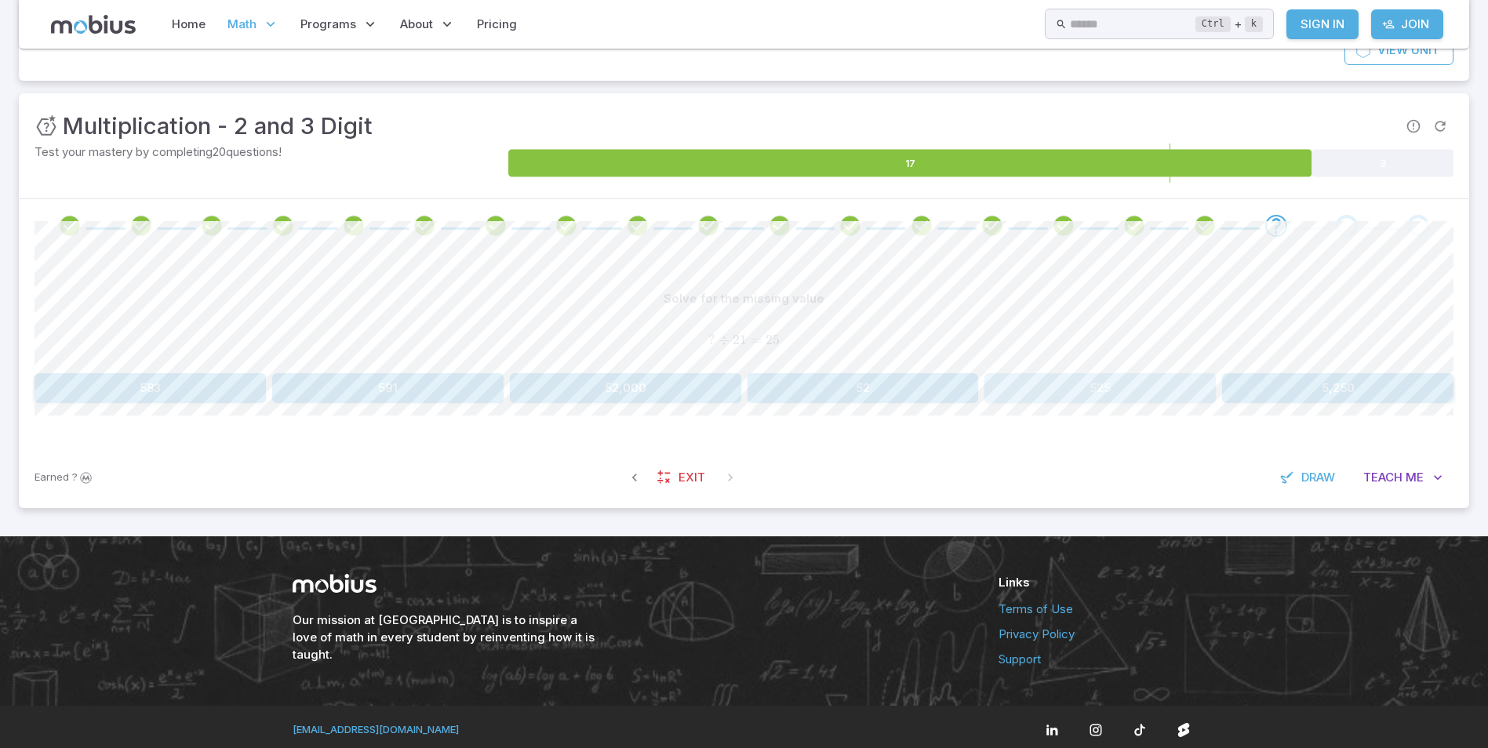
click at [1054, 379] on button "525" at bounding box center [1100, 388] width 231 height 30
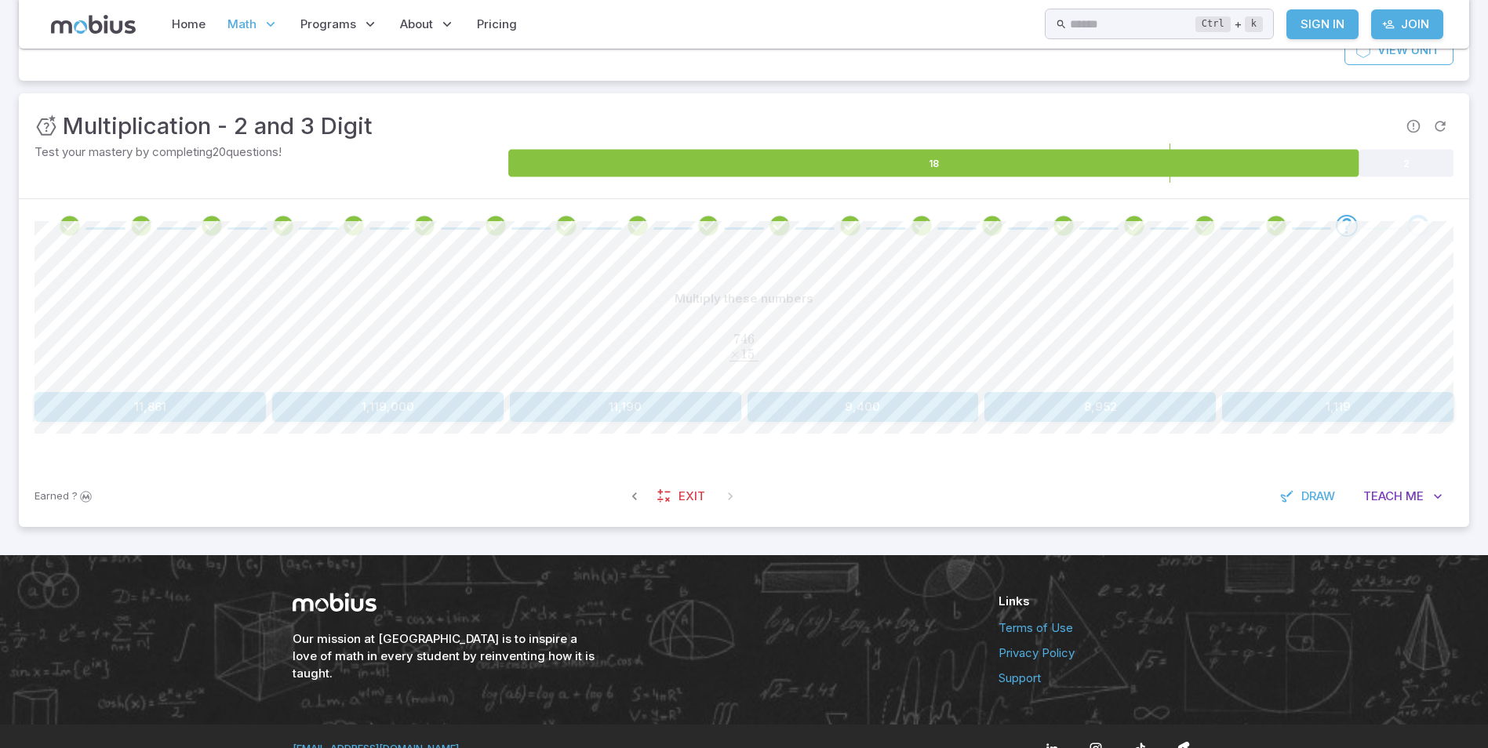
click at [643, 406] on button "11,190" at bounding box center [625, 407] width 231 height 30
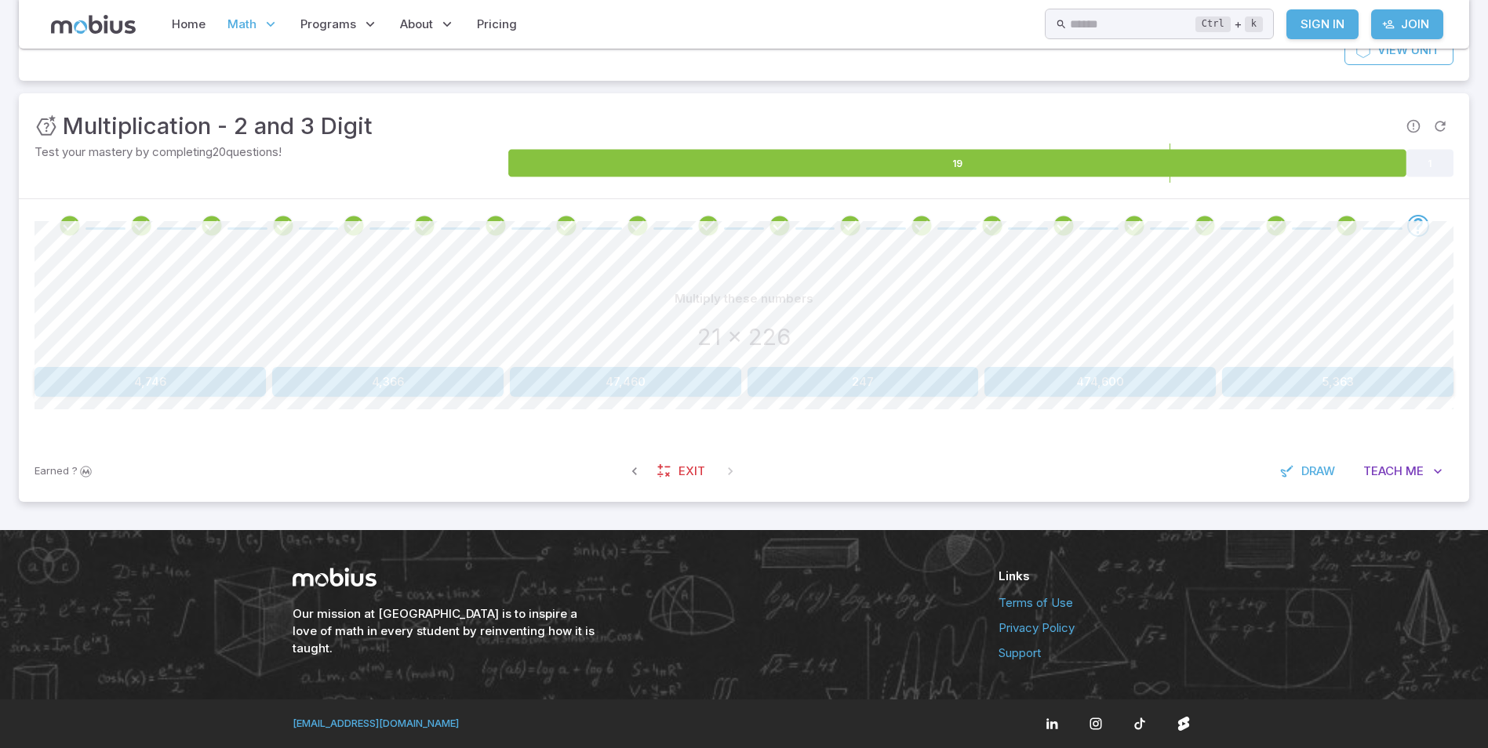
click at [222, 391] on button "4,746" at bounding box center [150, 382] width 231 height 30
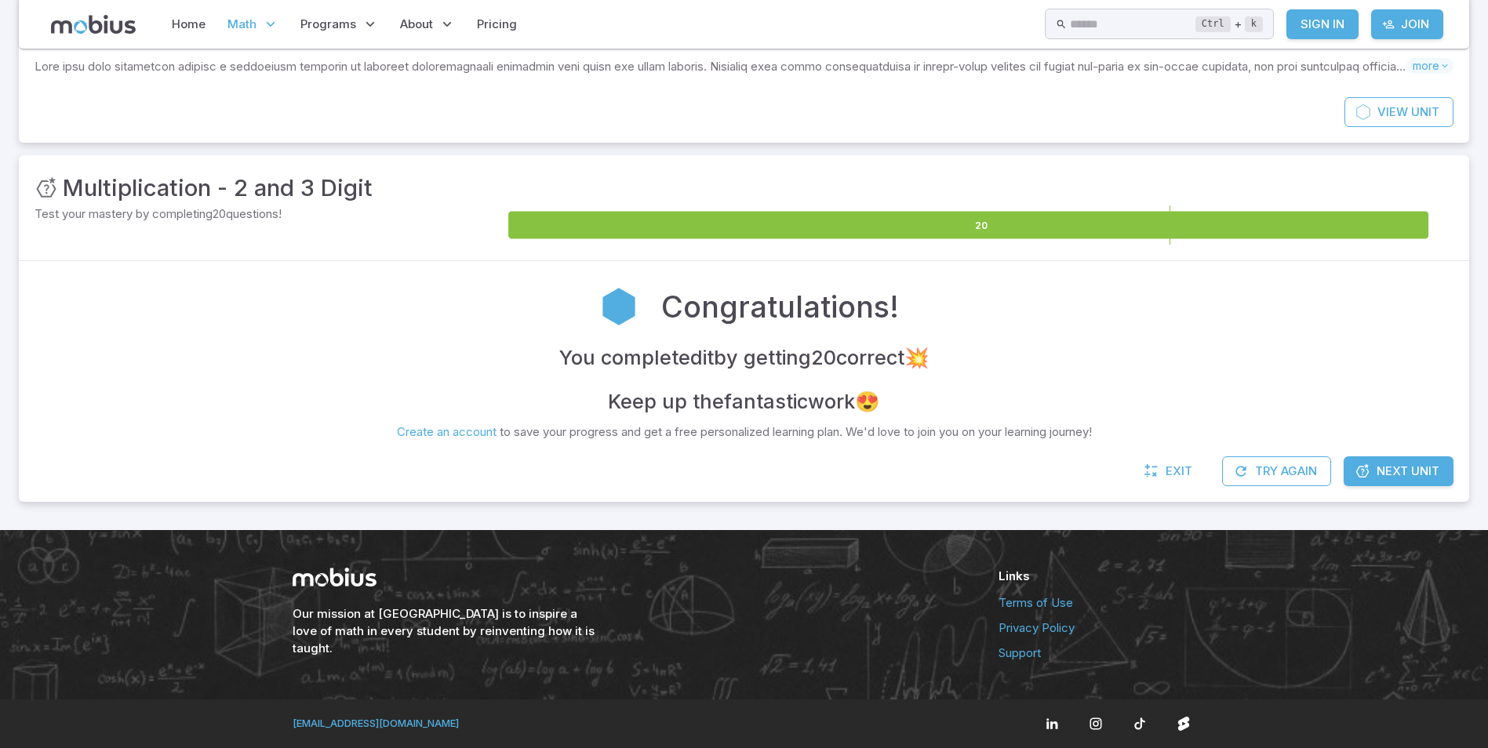
scroll to position [115, 0]
